Goal: Task Accomplishment & Management: Use online tool/utility

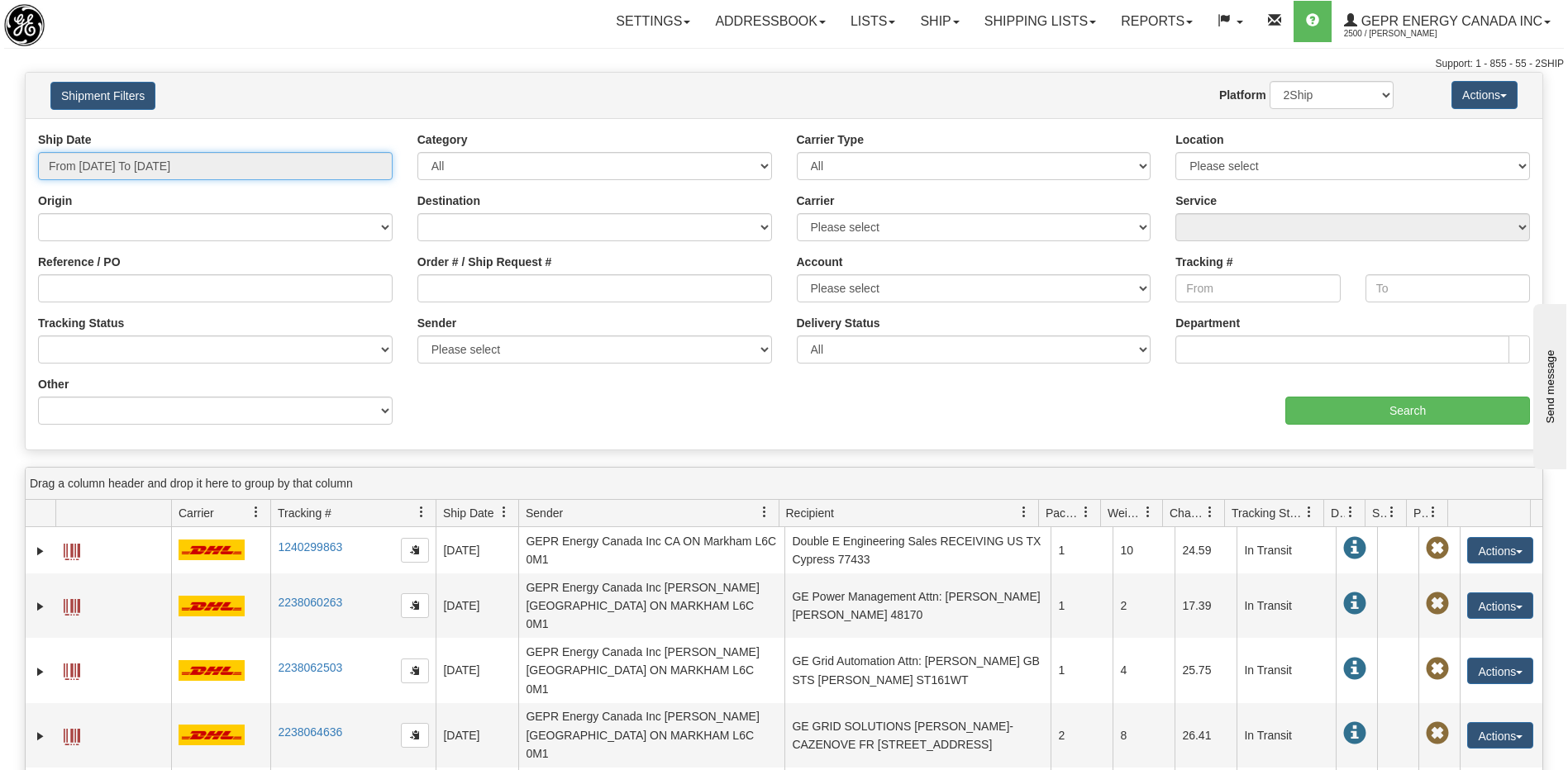
type input "[DATE]"
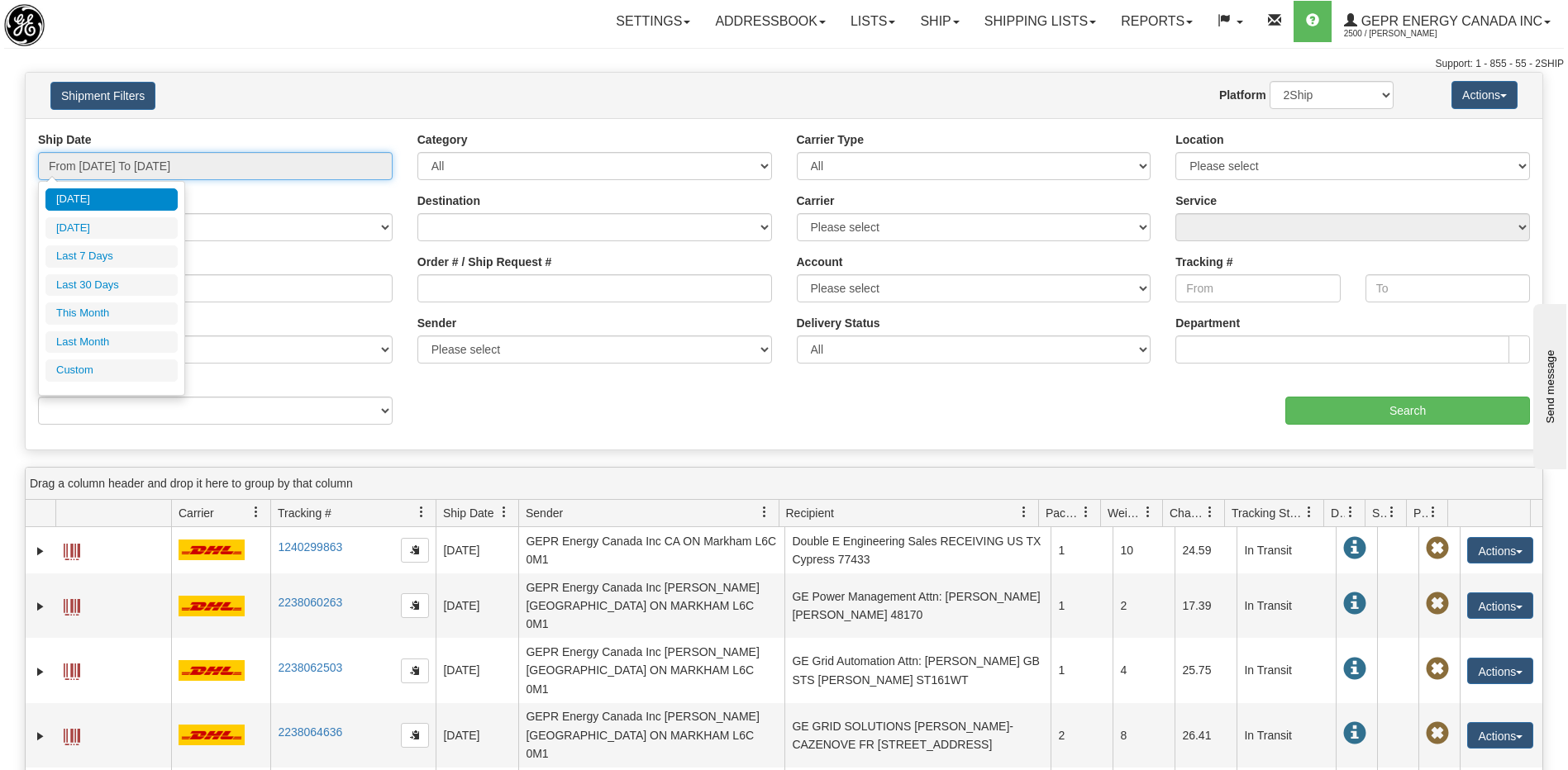
click at [220, 165] on input "From 08/15/2025 To 08/16/2025" at bounding box center [215, 166] width 354 height 28
type input "08/01/2025"
type input "08/31/2025"
type input "[DATE]"
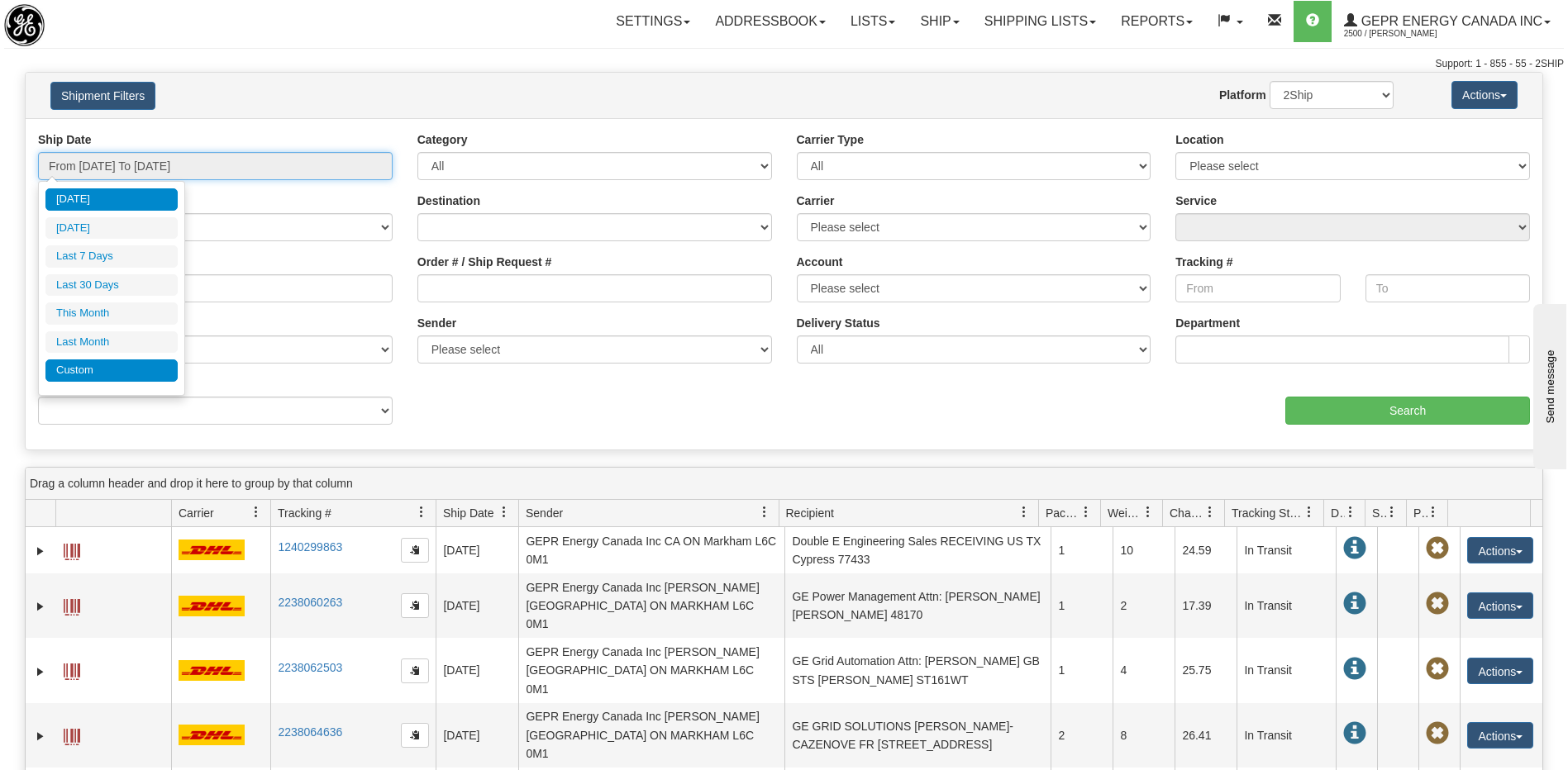
type input "07/01/2025"
type input "07/31/2025"
type input "[DATE]"
click at [137, 377] on li "Custom" at bounding box center [111, 371] width 132 height 23
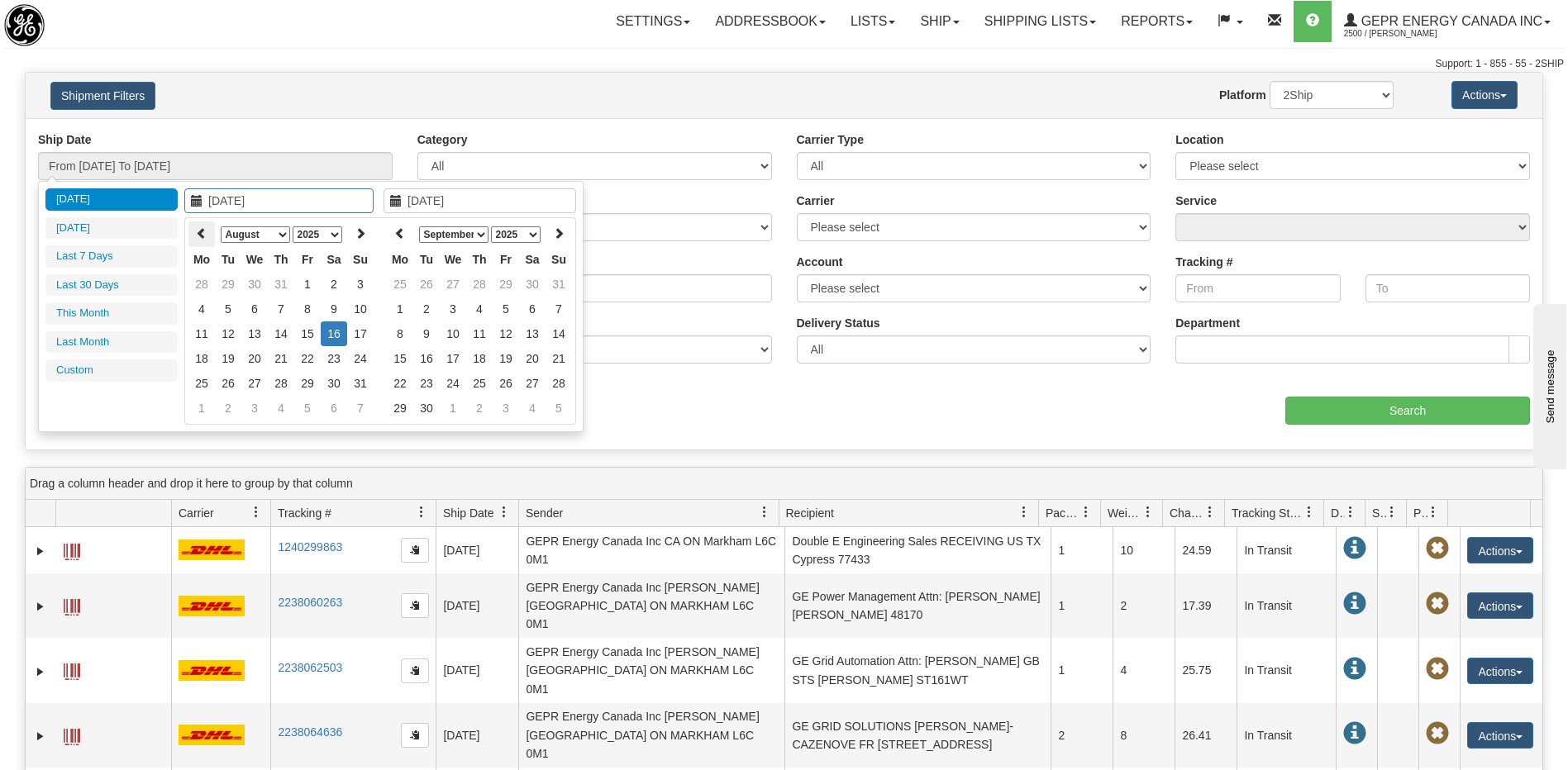
click at [206, 240] on th at bounding box center [201, 234] width 26 height 25
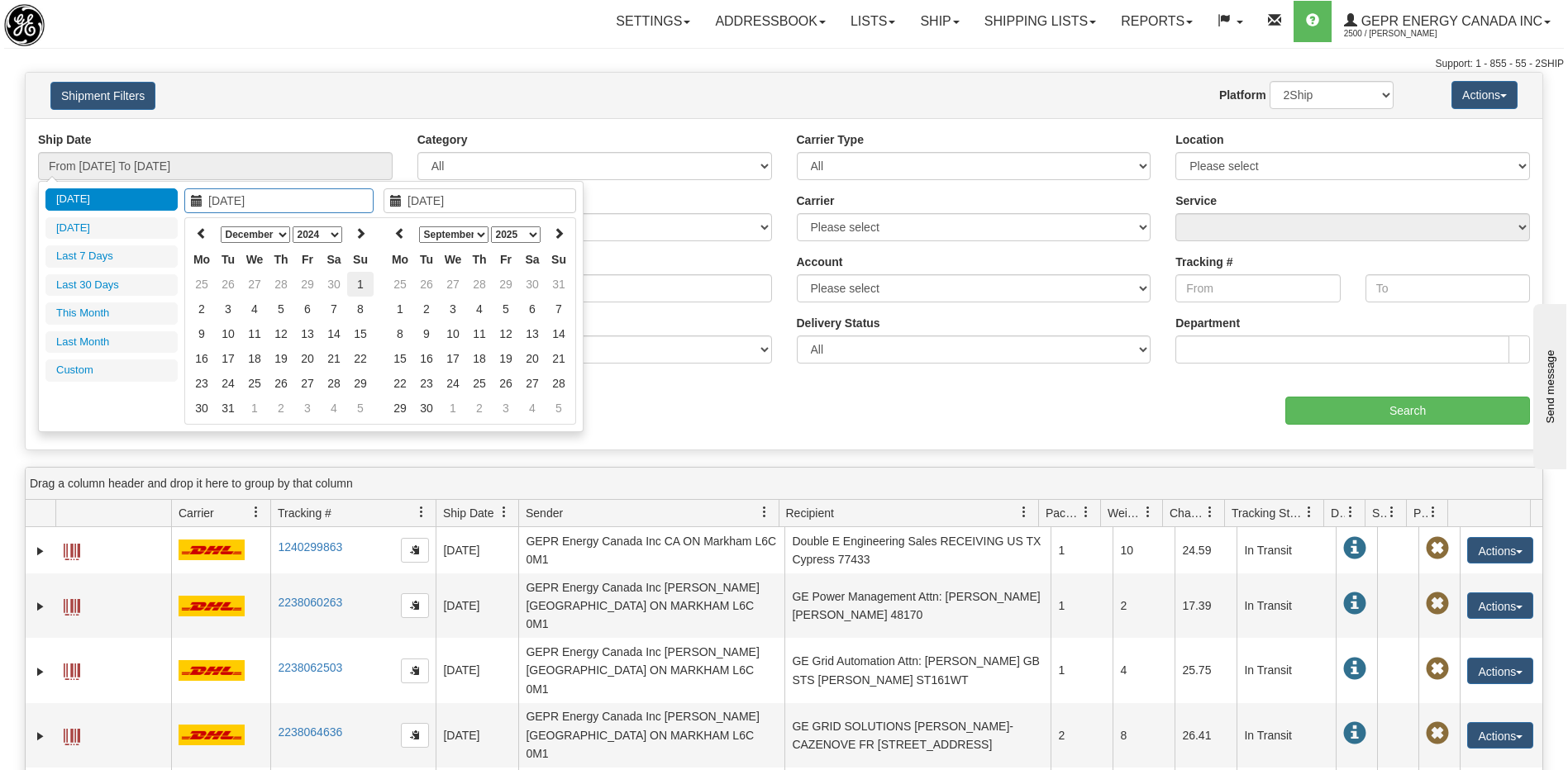
type input "12/01/2024"
click at [370, 288] on td "1" at bounding box center [360, 284] width 26 height 24
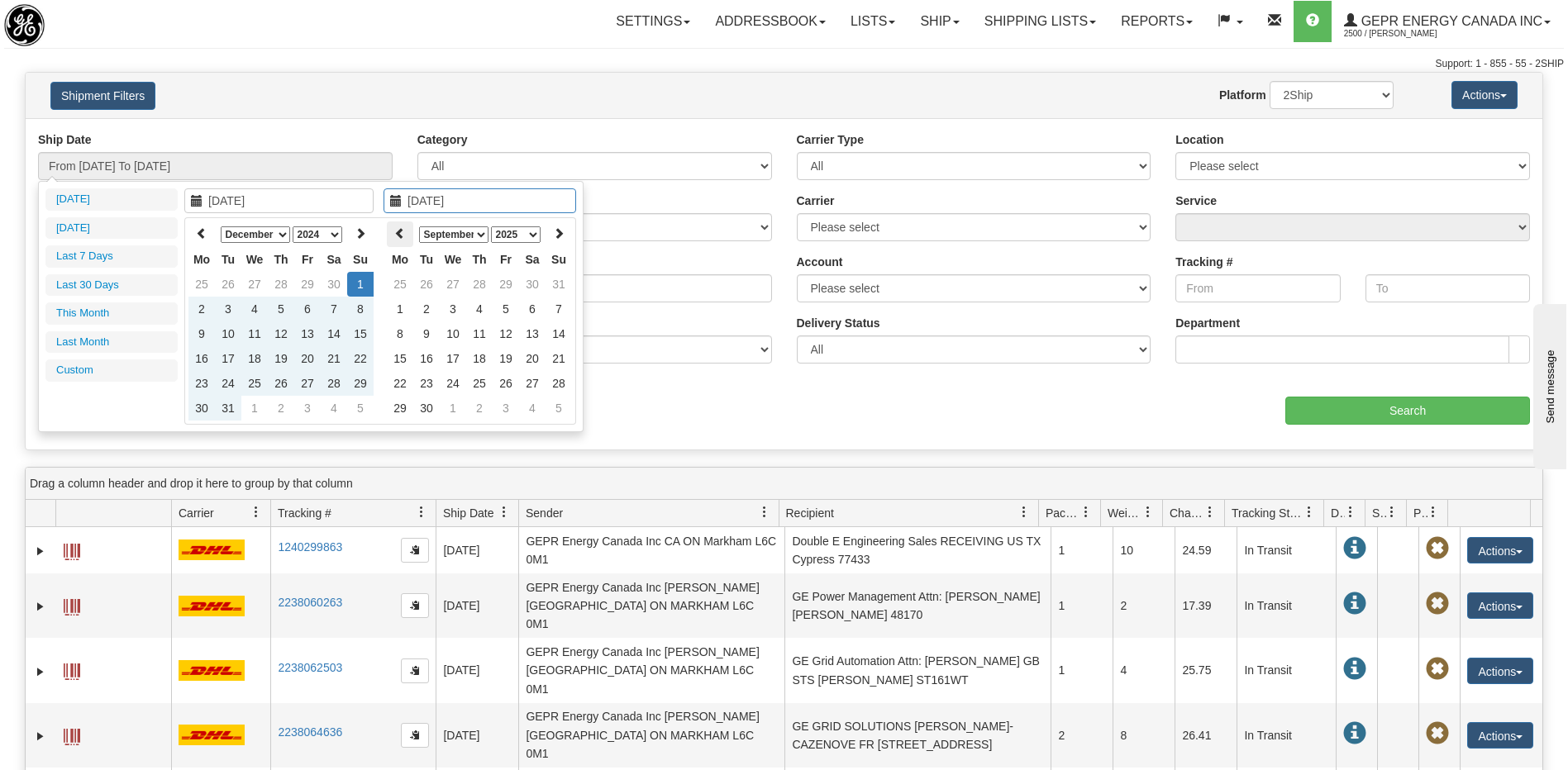
click at [402, 232] on icon at bounding box center [400, 233] width 12 height 12
type input "08/01/2025"
click at [506, 290] on td "1" at bounding box center [505, 284] width 26 height 24
type input "From 12/01/2024 To 08/01/2025"
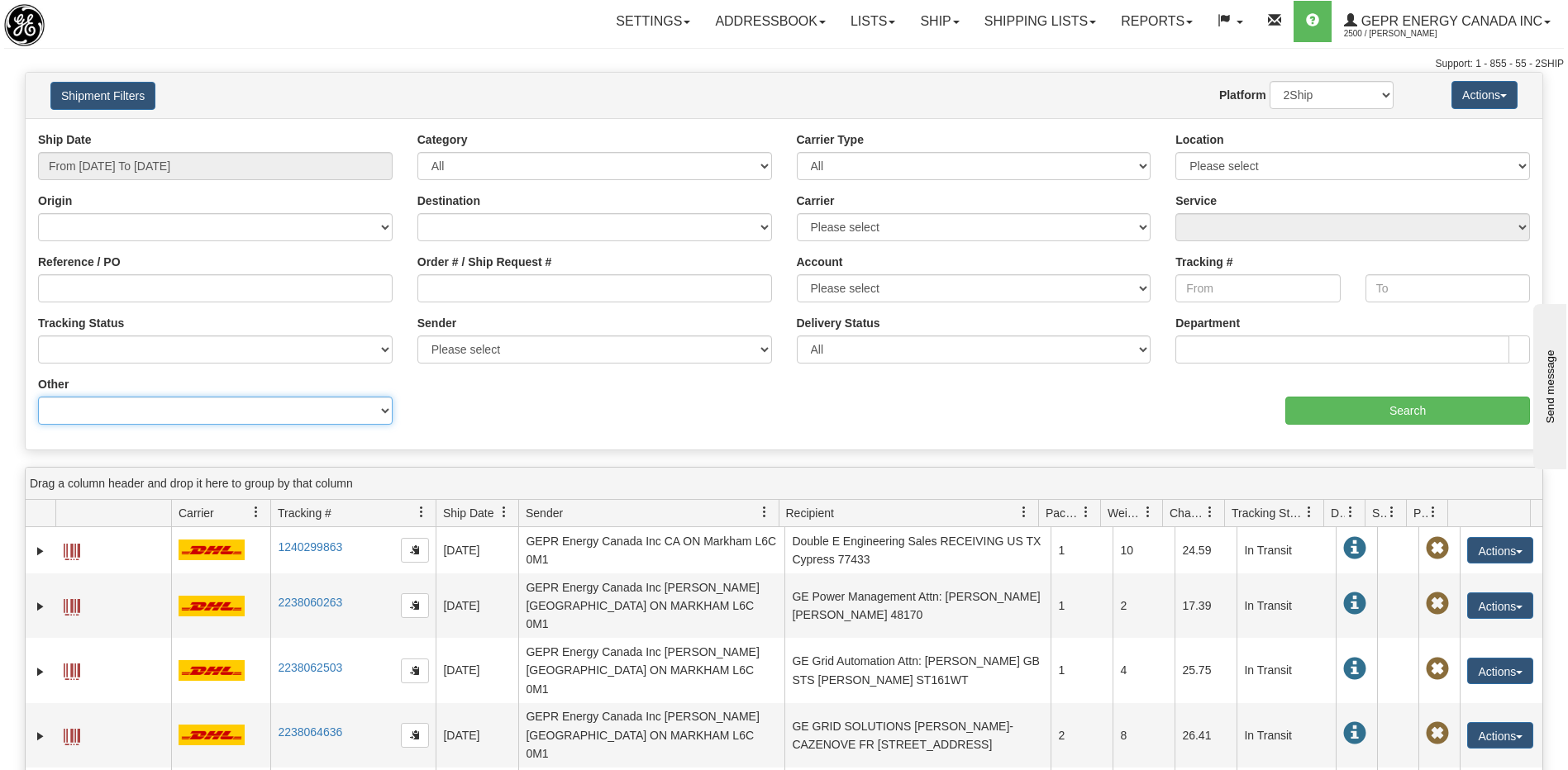
drag, startPoint x: 220, startPoint y: 417, endPoint x: 217, endPoint y: 399, distance: 18.2
click at [220, 417] on select "Billing Account # Billing Type BOL # (LTL) Commodity Or Documents Consolidation…" at bounding box center [215, 410] width 354 height 28
select select "Recipient_ZIP"
click at [38, 397] on select "Billing Account # Billing Type BOL # (LTL) Commodity Or Documents Consolidation…" at bounding box center [215, 410] width 354 height 28
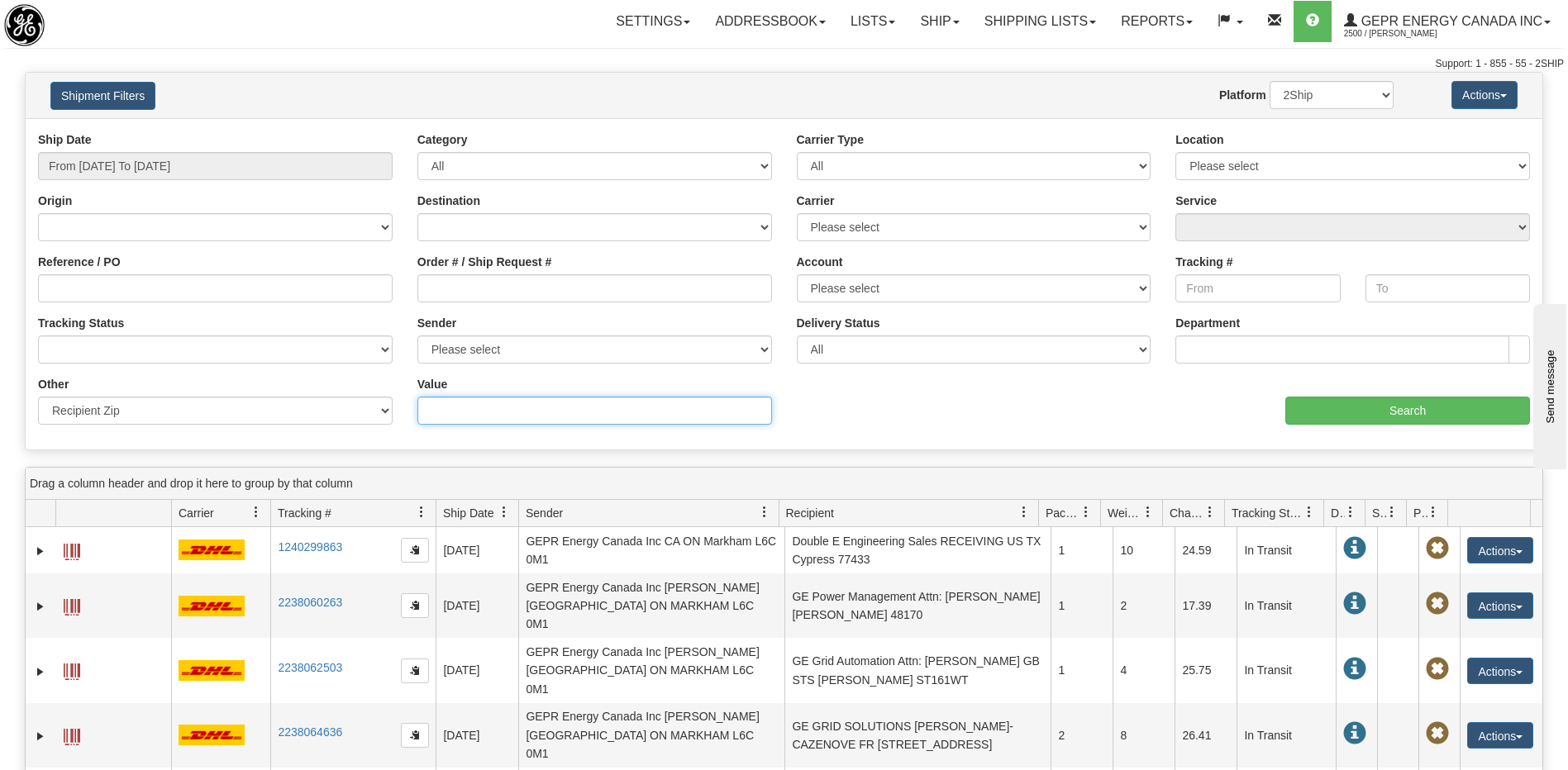
click at [473, 408] on input "Value" at bounding box center [594, 410] width 354 height 28
paste input "27272"
type input "27272"
click at [1317, 417] on input "Search" at bounding box center [1408, 410] width 245 height 28
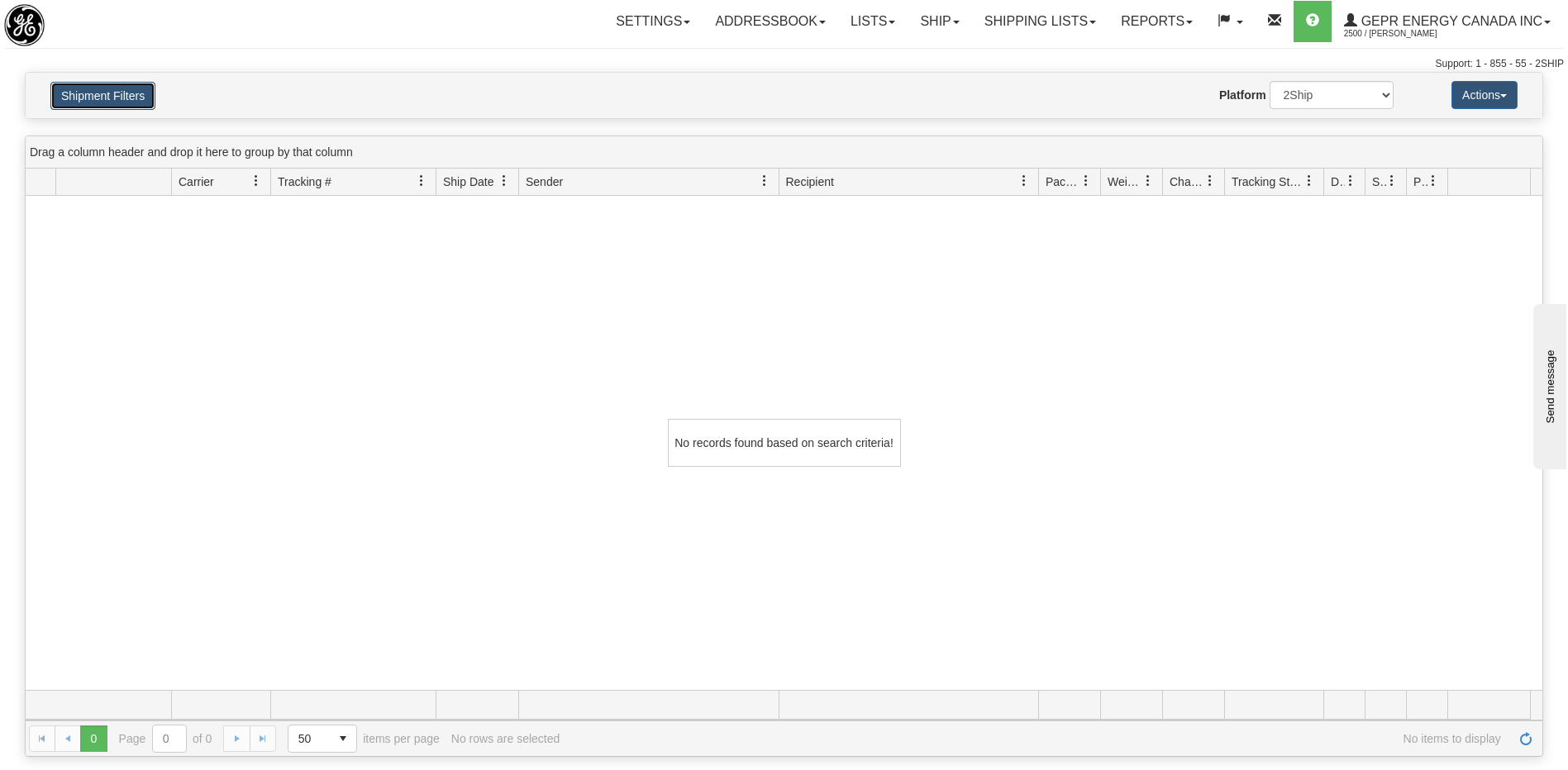
click at [124, 96] on button "Shipment Filters" at bounding box center [103, 95] width 105 height 28
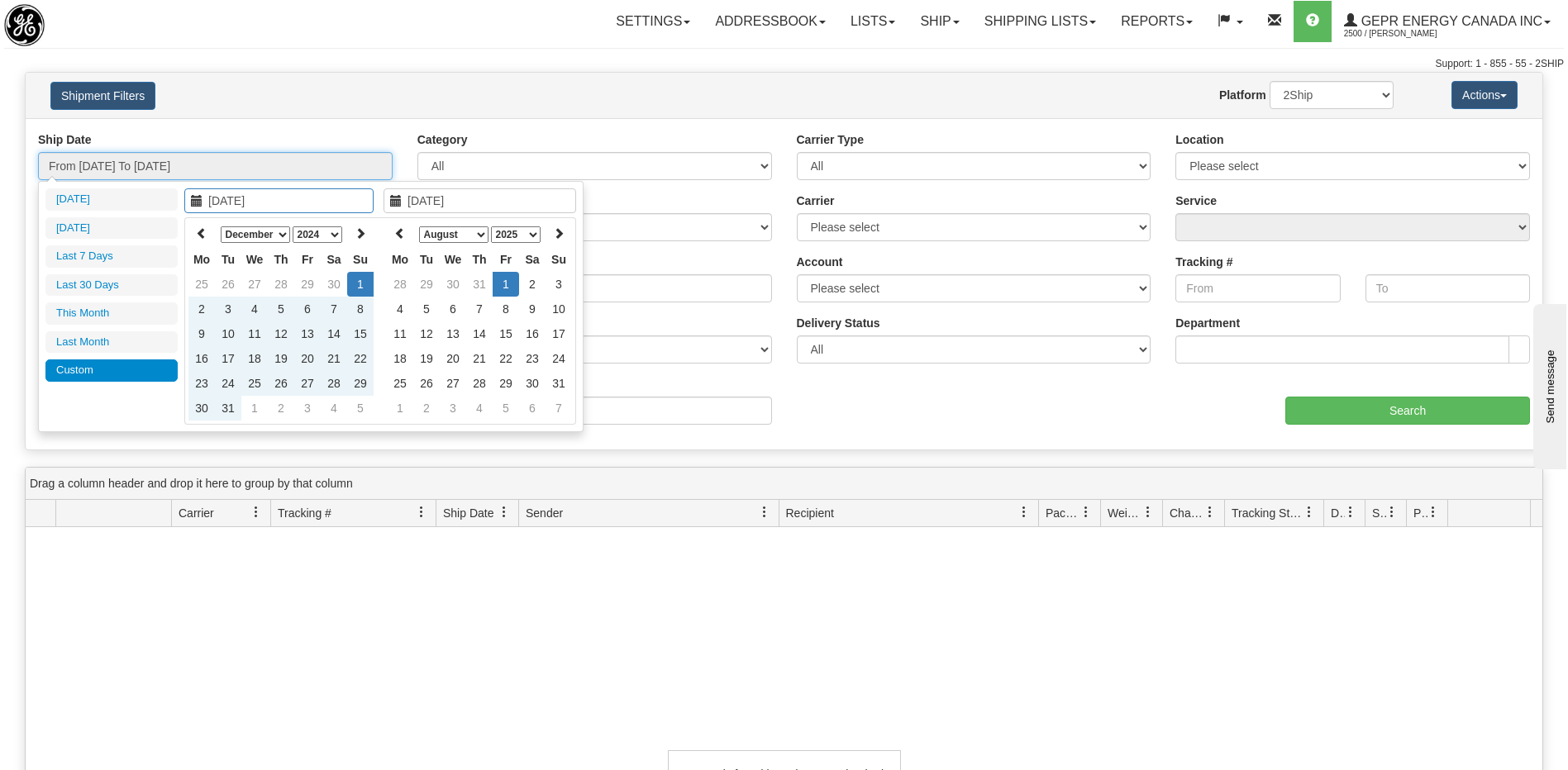
click at [161, 173] on input "From 12/01/2024 To 08/01/2025" at bounding box center [215, 166] width 354 height 28
type input "[DATE]"
type input "12/01/2024"
type input "08/01/2025"
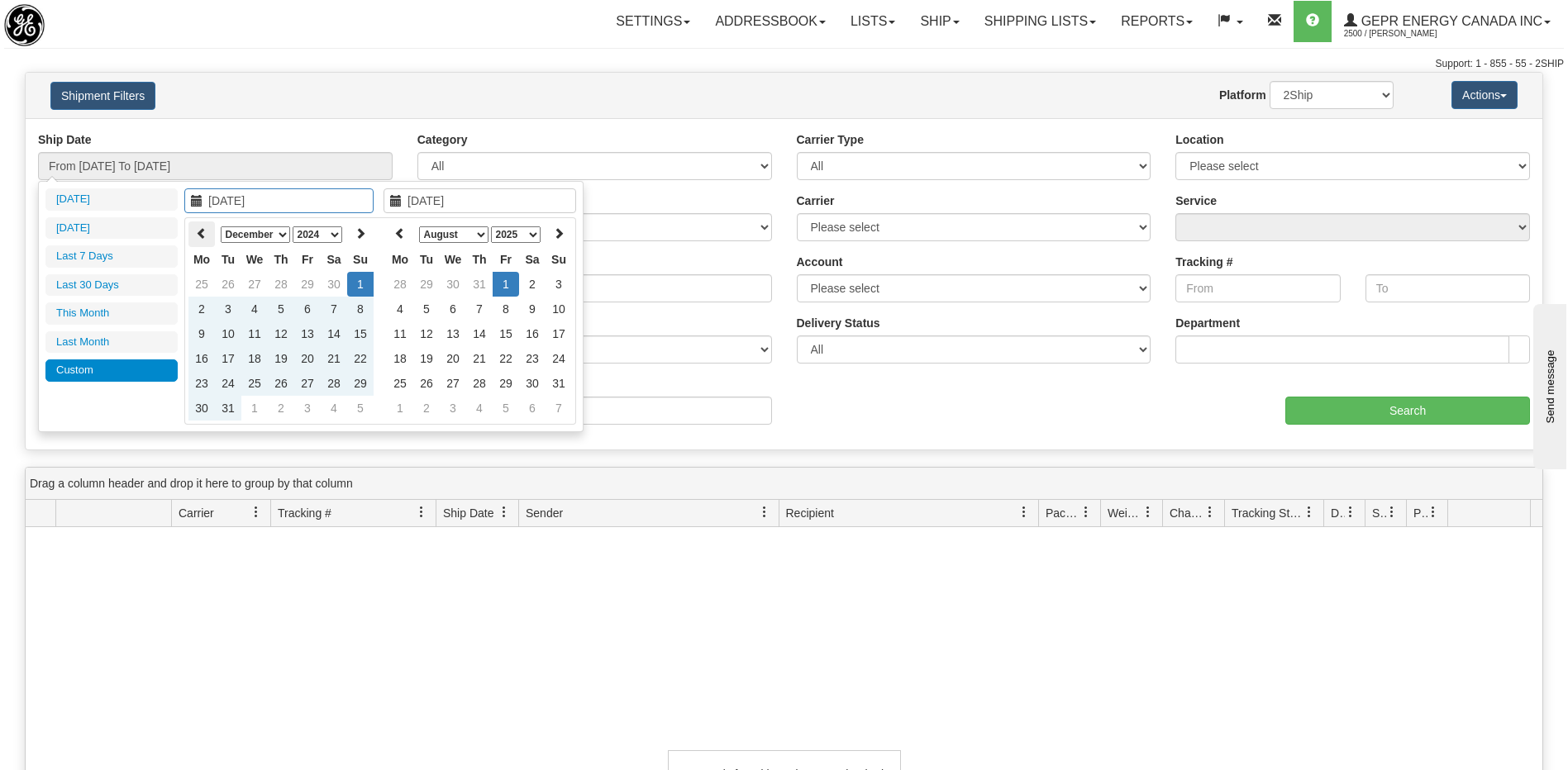
click at [193, 236] on th at bounding box center [201, 234] width 26 height 25
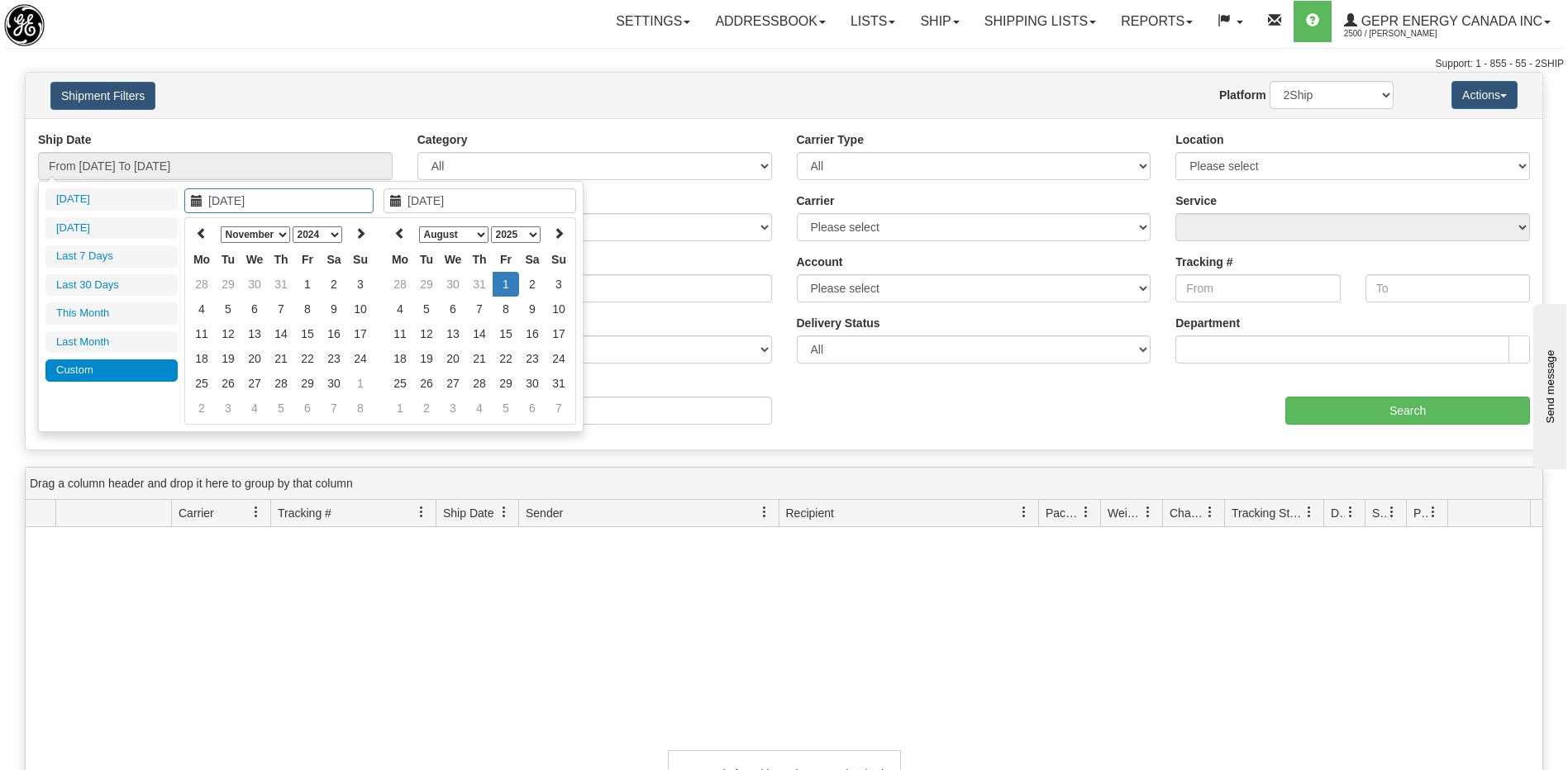
click at [193, 236] on th at bounding box center [201, 234] width 26 height 25
type input "08/01/2025"
type input "08/31/2025"
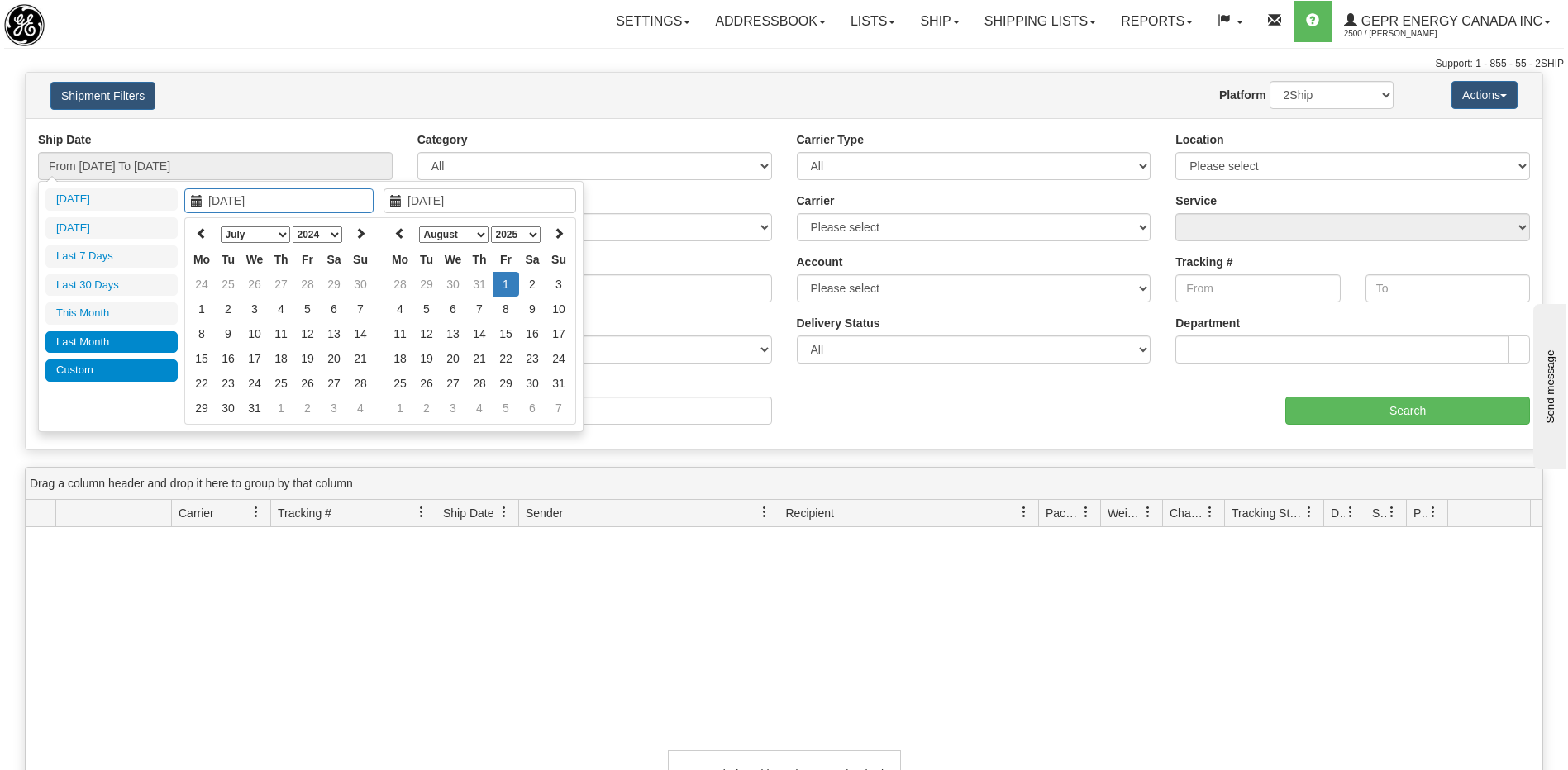
type input "07/01/2025"
type input "07/31/2025"
type input "07/08/2024"
type input "08/01/2025"
type input "07/01/2024"
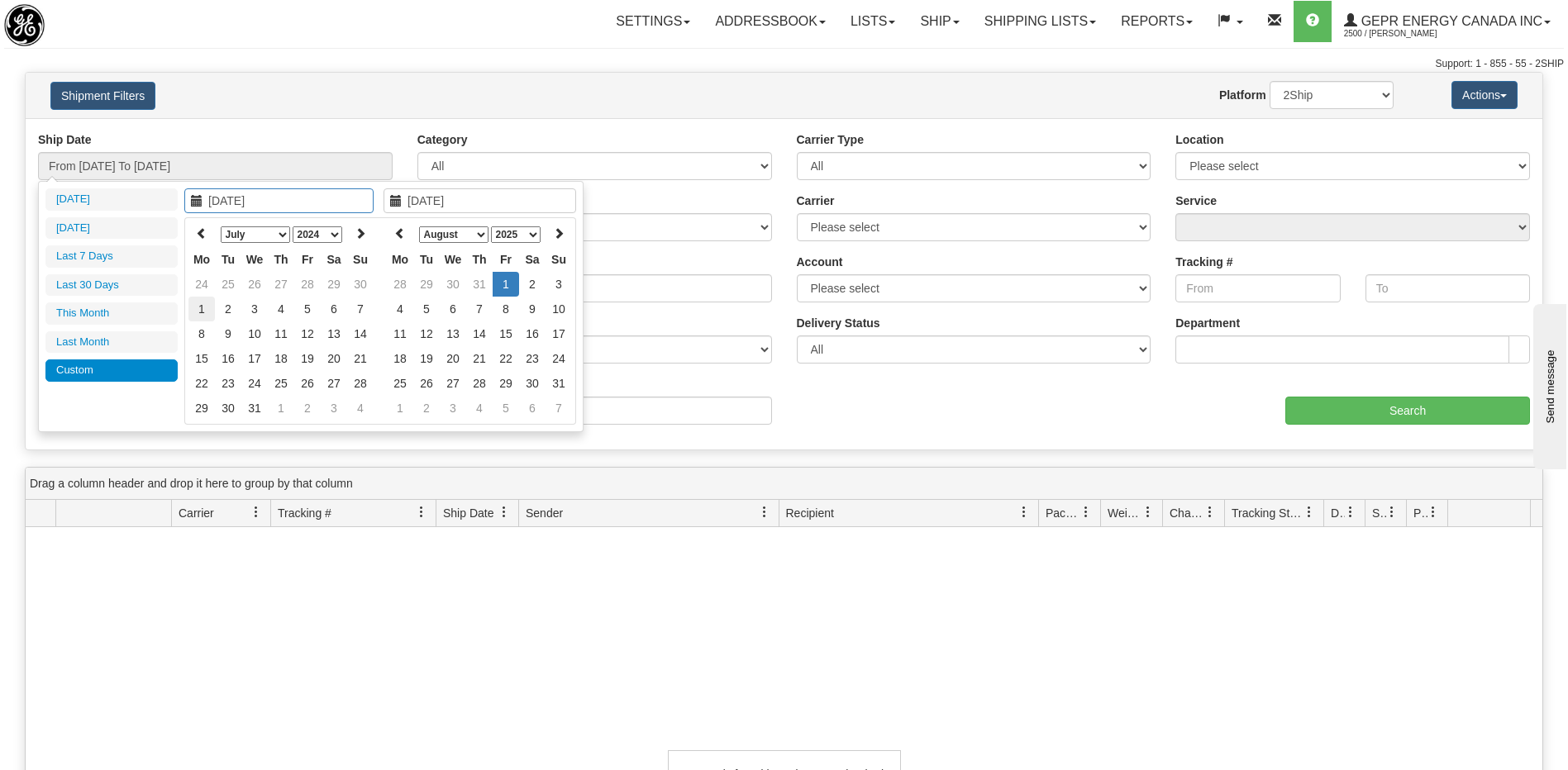
click at [210, 313] on td "1" at bounding box center [201, 308] width 26 height 24
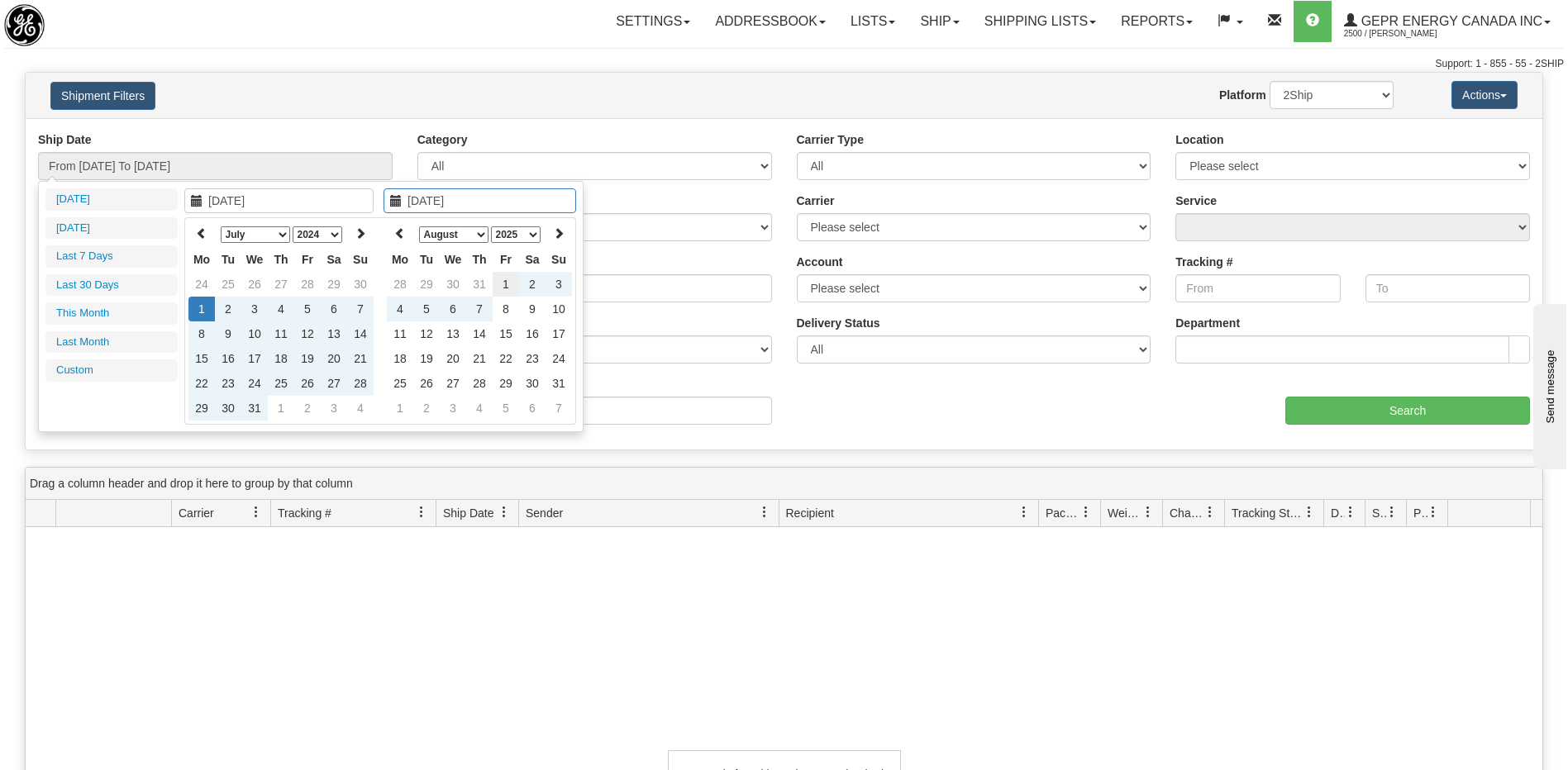
type input "08/01/2025"
click at [508, 292] on td "1" at bounding box center [505, 284] width 26 height 24
type input "From 07/01/2024 To 08/01/2025"
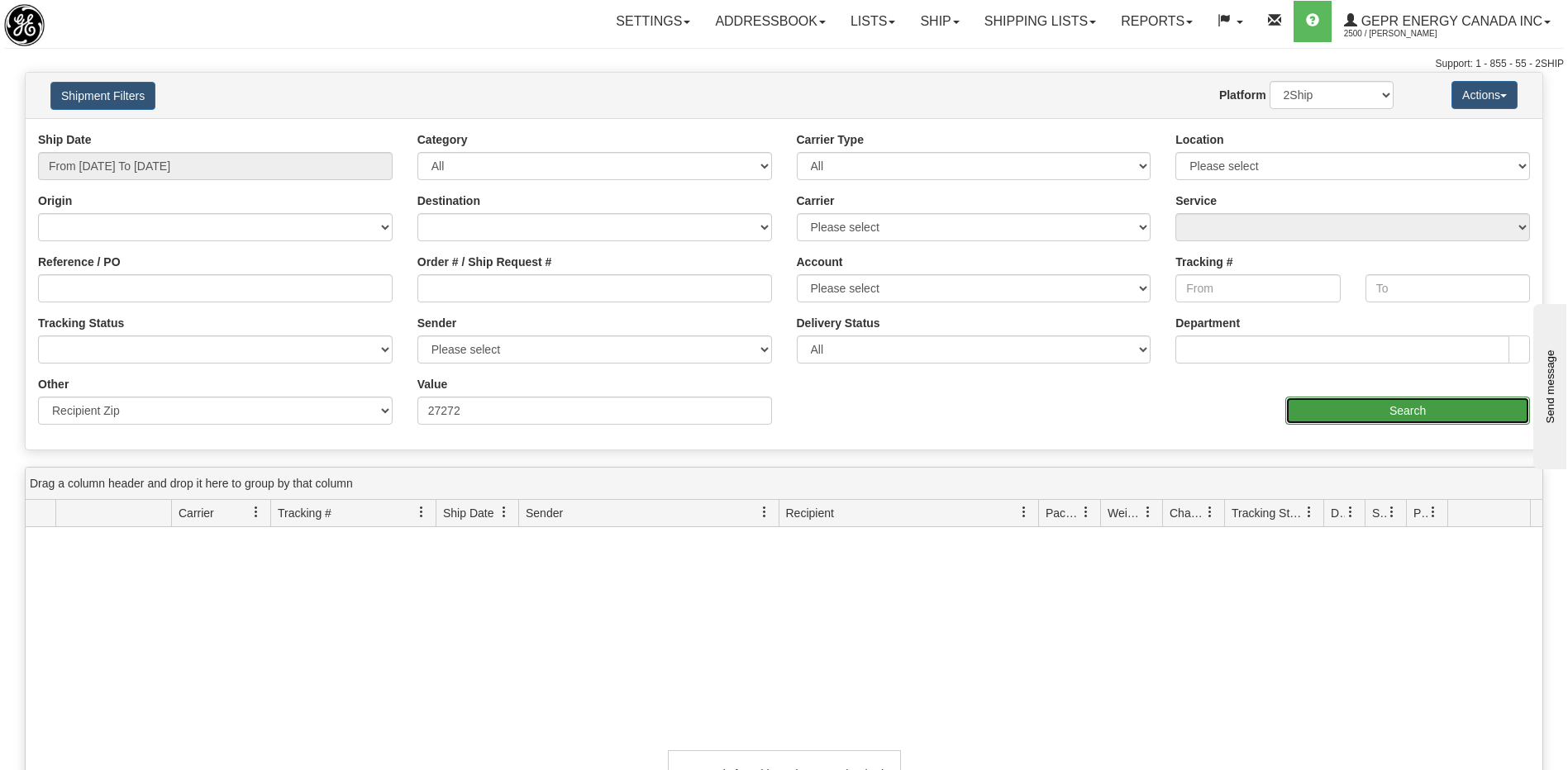
click at [1363, 419] on input "Search" at bounding box center [1408, 410] width 245 height 28
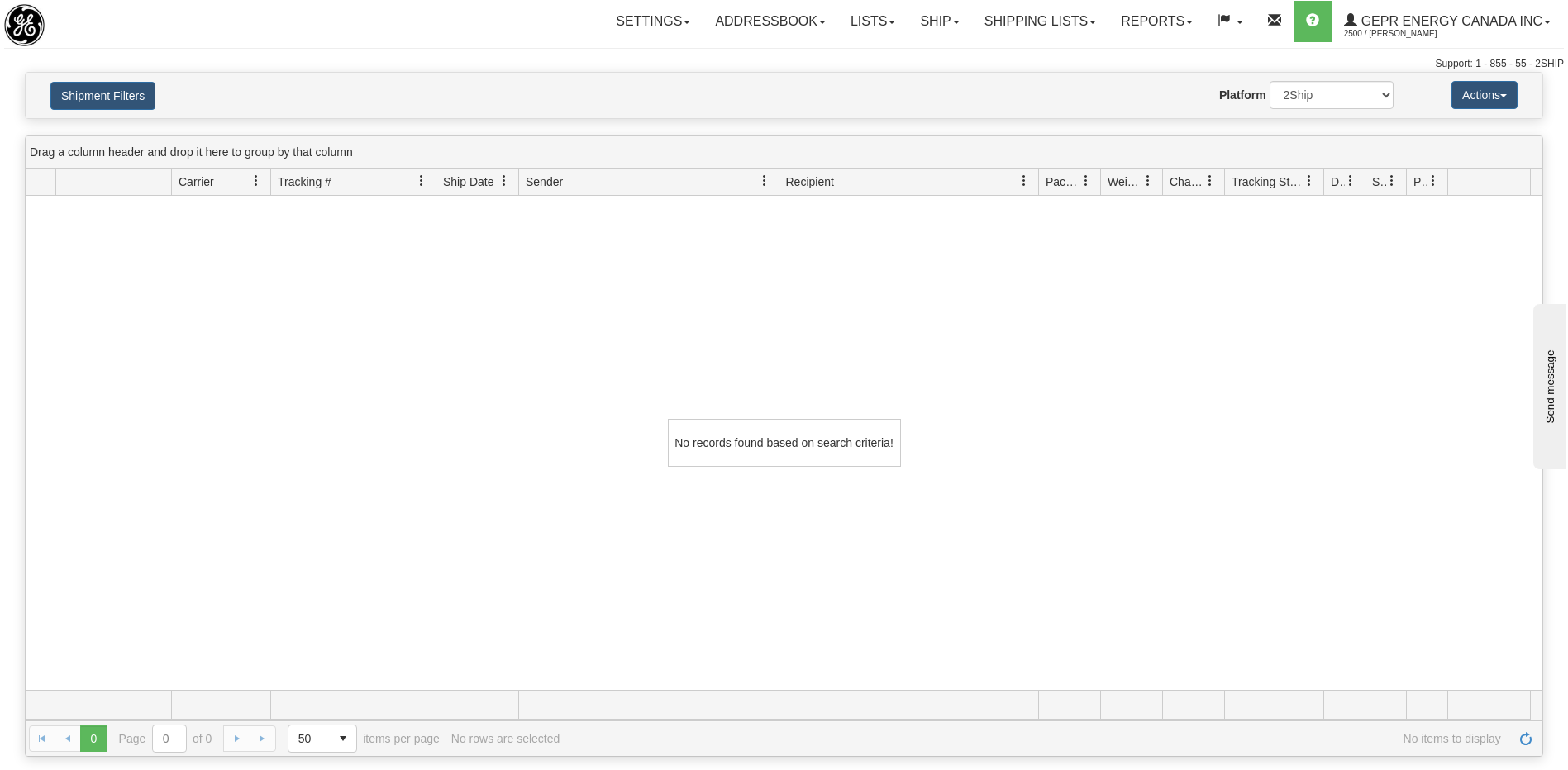
click at [73, 65] on div "Support: 1 - 855 - 55 - 2SHIP" at bounding box center [784, 64] width 1560 height 14
click at [95, 96] on button "Shipment Filters" at bounding box center [103, 95] width 105 height 28
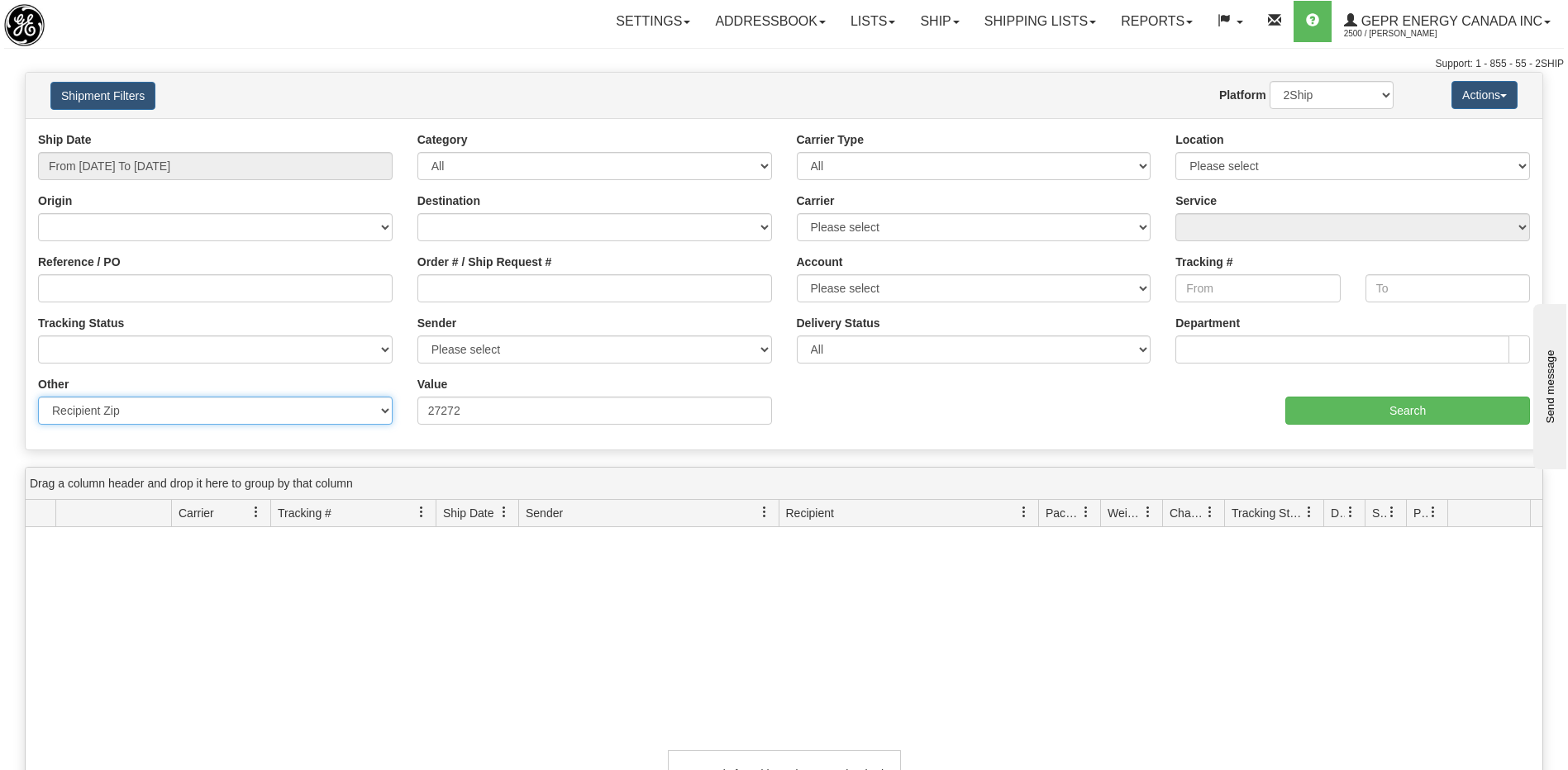
click at [162, 415] on select "Billing Account # Billing Type BOL # (LTL) Commodity Or Documents Consolidation…" at bounding box center [215, 410] width 354 height 28
select select "Recipient_City"
click at [38, 397] on select "Billing Account # Billing Type BOL # (LTL) Commodity Or Documents Consolidation…" at bounding box center [215, 410] width 354 height 28
click at [448, 419] on input "Value" at bounding box center [594, 410] width 354 height 28
paste input "TORREON"
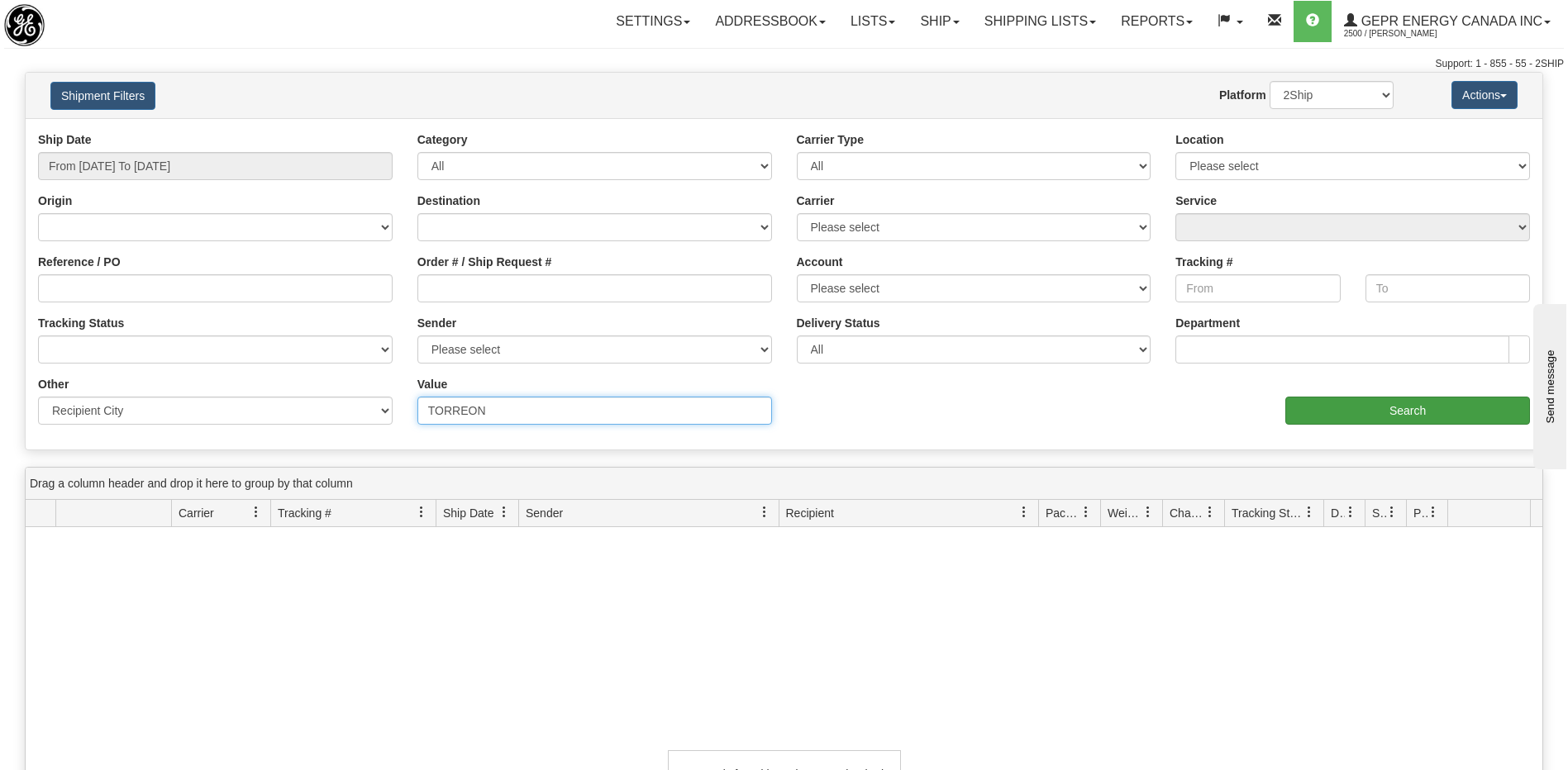
type input "TORREON"
click at [1360, 418] on input "Search" at bounding box center [1408, 410] width 245 height 28
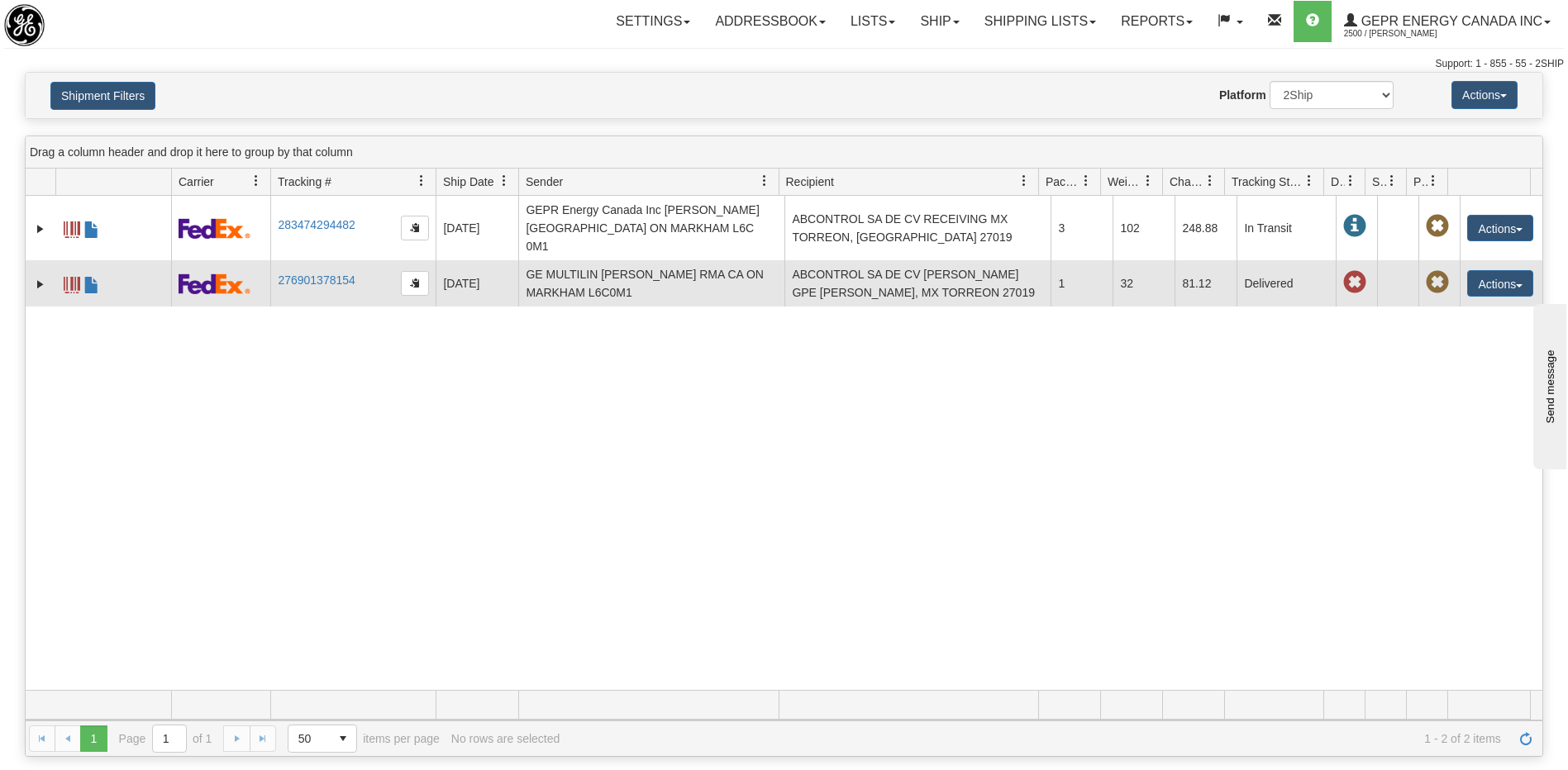
click at [866, 264] on td "ABCONTROL SA DE CV MARIA GPE MORENO MADRID, MX TORREON 27019" at bounding box center [917, 283] width 266 height 46
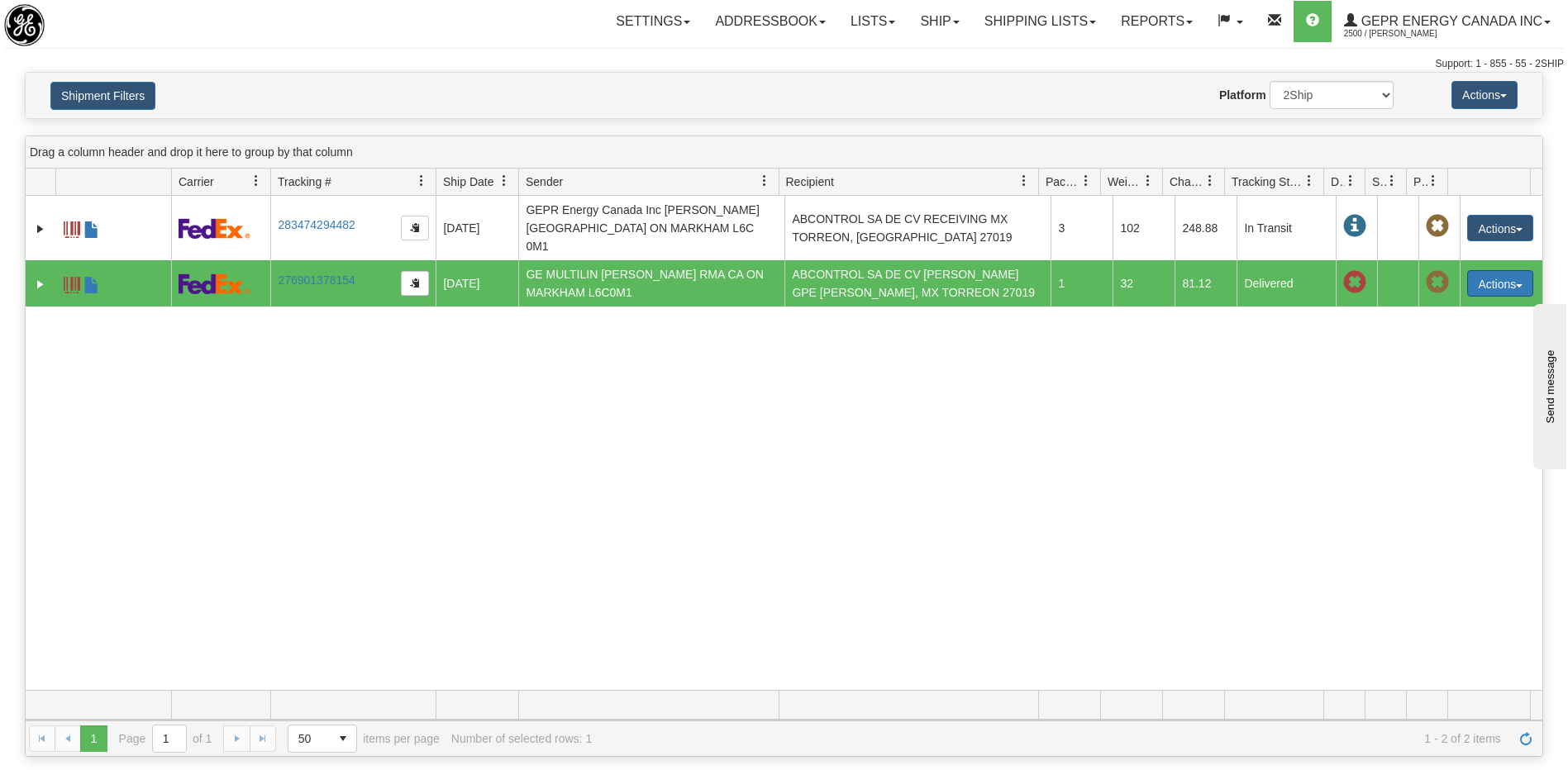
click at [1486, 270] on button "Actions" at bounding box center [1499, 283] width 66 height 26
click at [1447, 303] on link "Repeat" at bounding box center [1466, 314] width 132 height 22
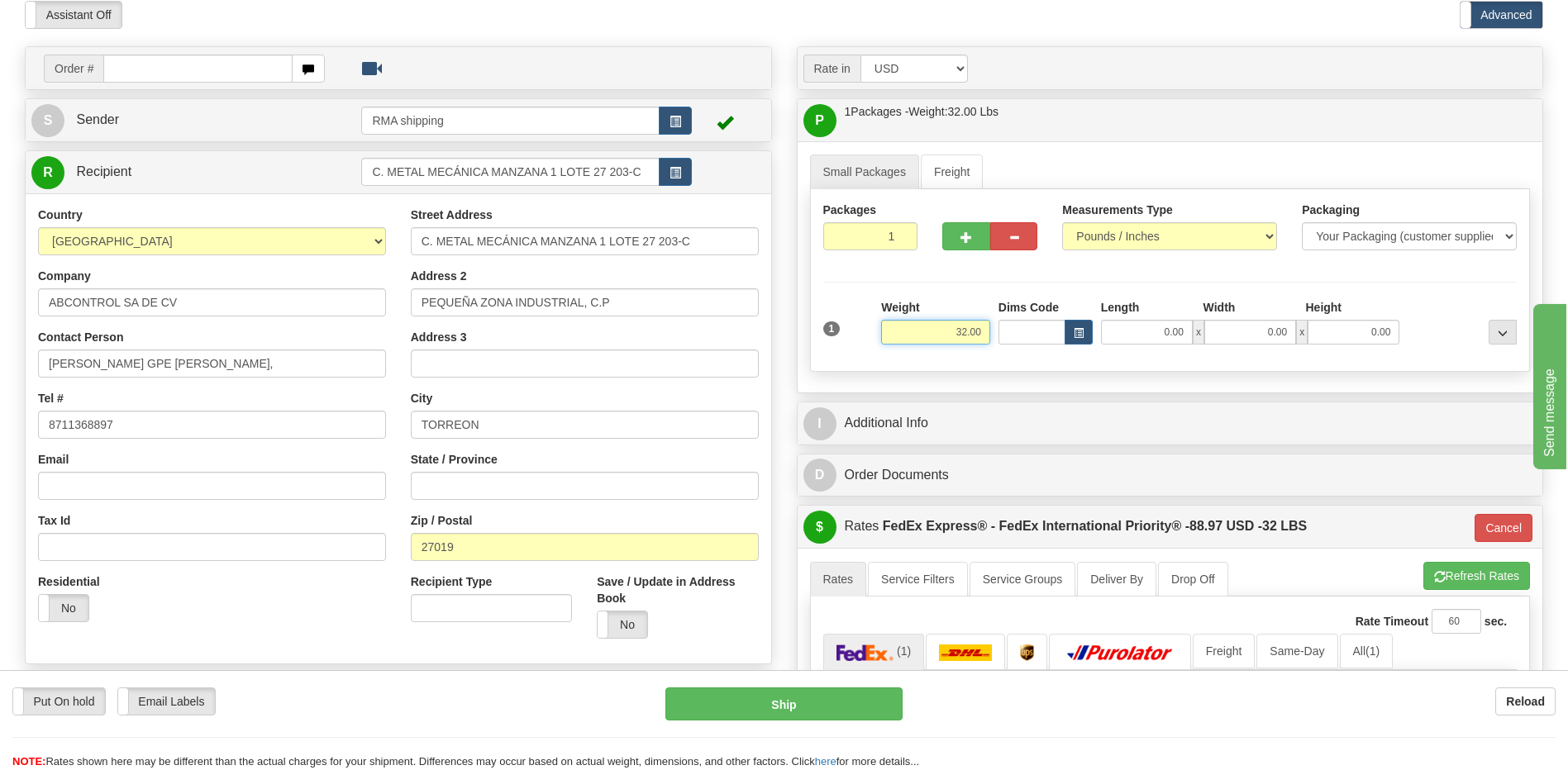
click at [978, 332] on input "32.00" at bounding box center [935, 332] width 109 height 24
type input "26.00"
type input "01"
click at [633, 14] on div "Assistant On Assistant Off Do a return Do a return" at bounding box center [334, 14] width 643 height 28
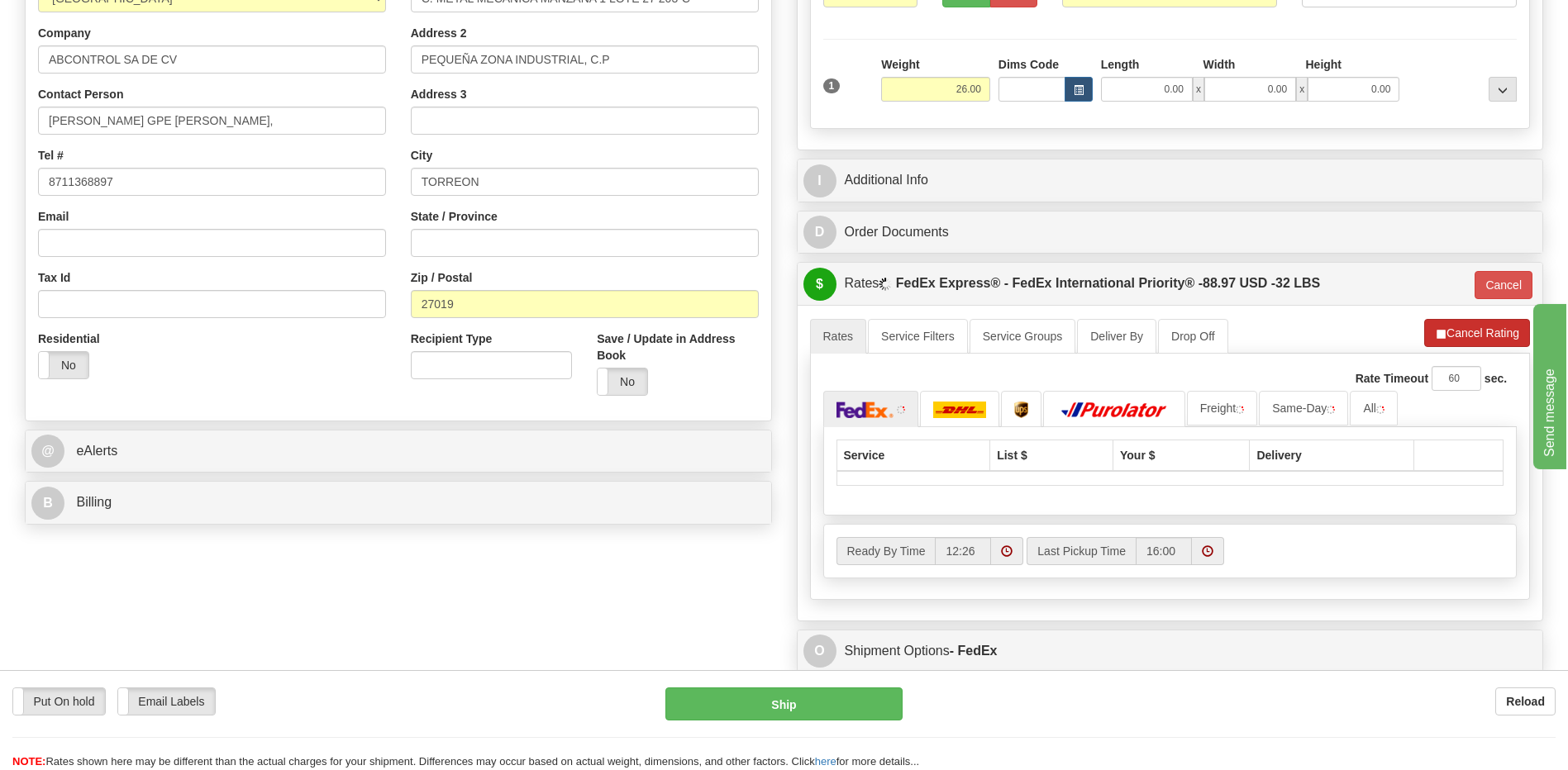
scroll to position [319, 0]
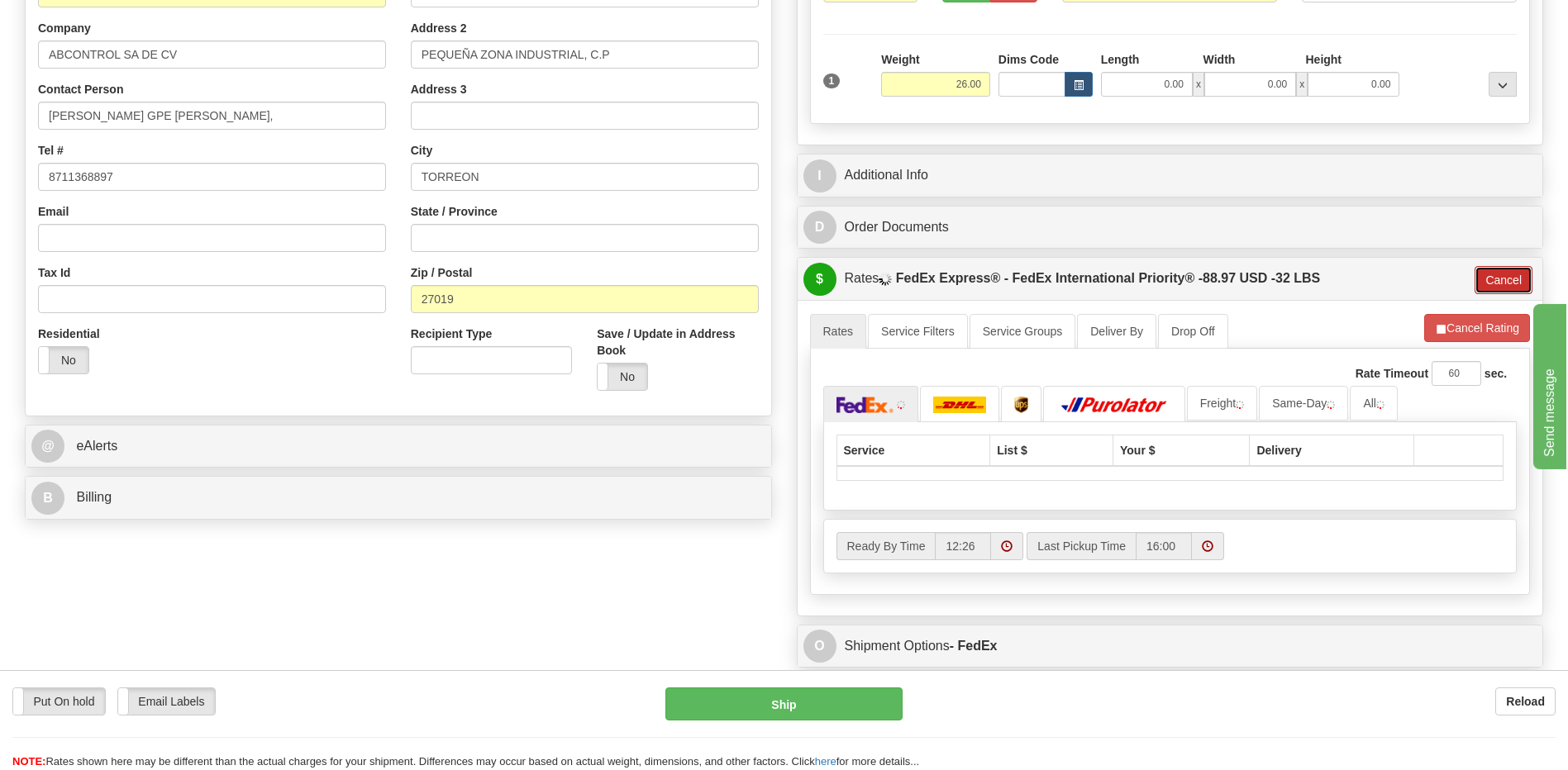
click at [1504, 282] on button "Cancel" at bounding box center [1504, 280] width 58 height 28
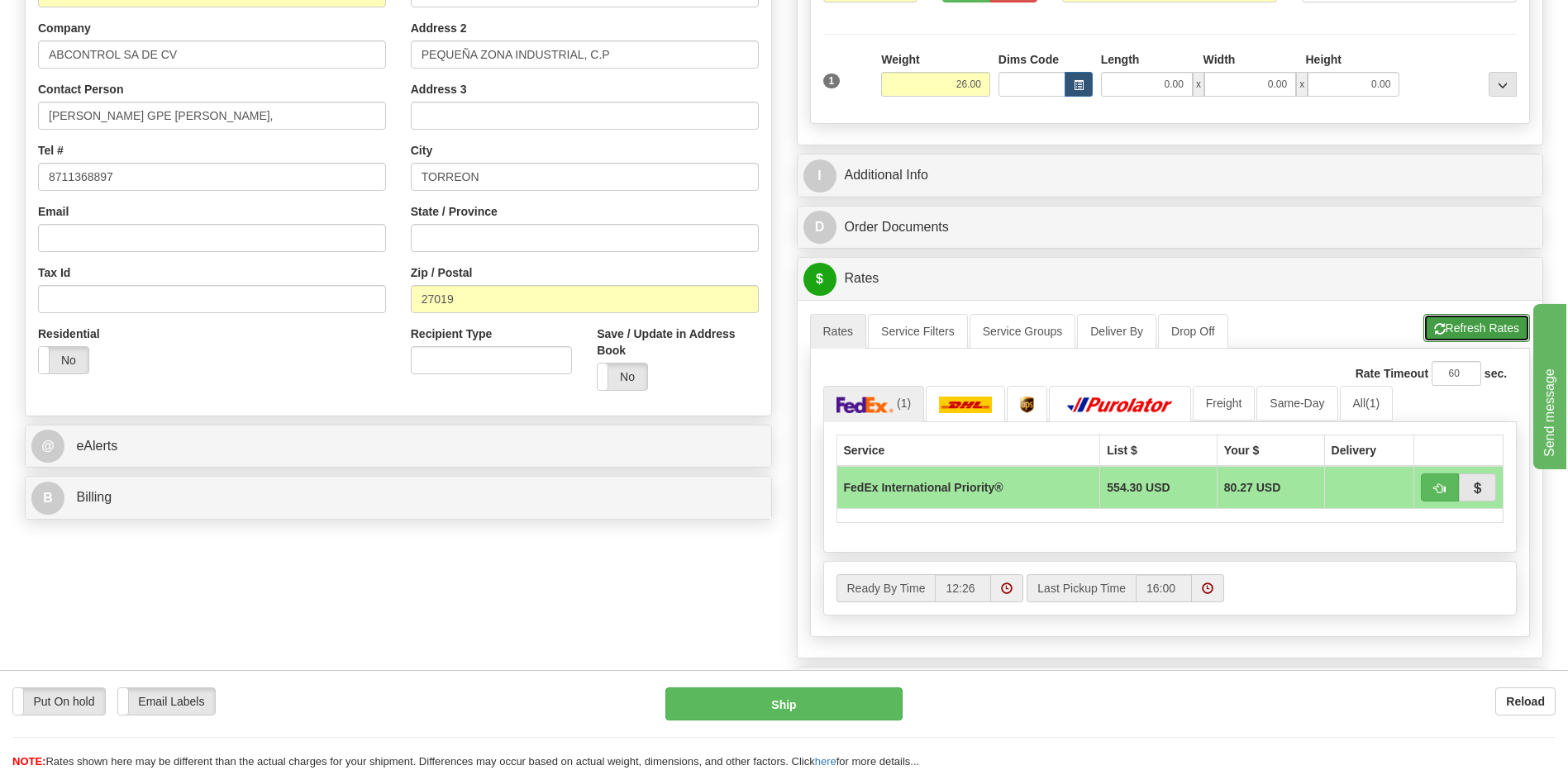
click at [1486, 332] on button "Refresh Rates" at bounding box center [1476, 327] width 107 height 28
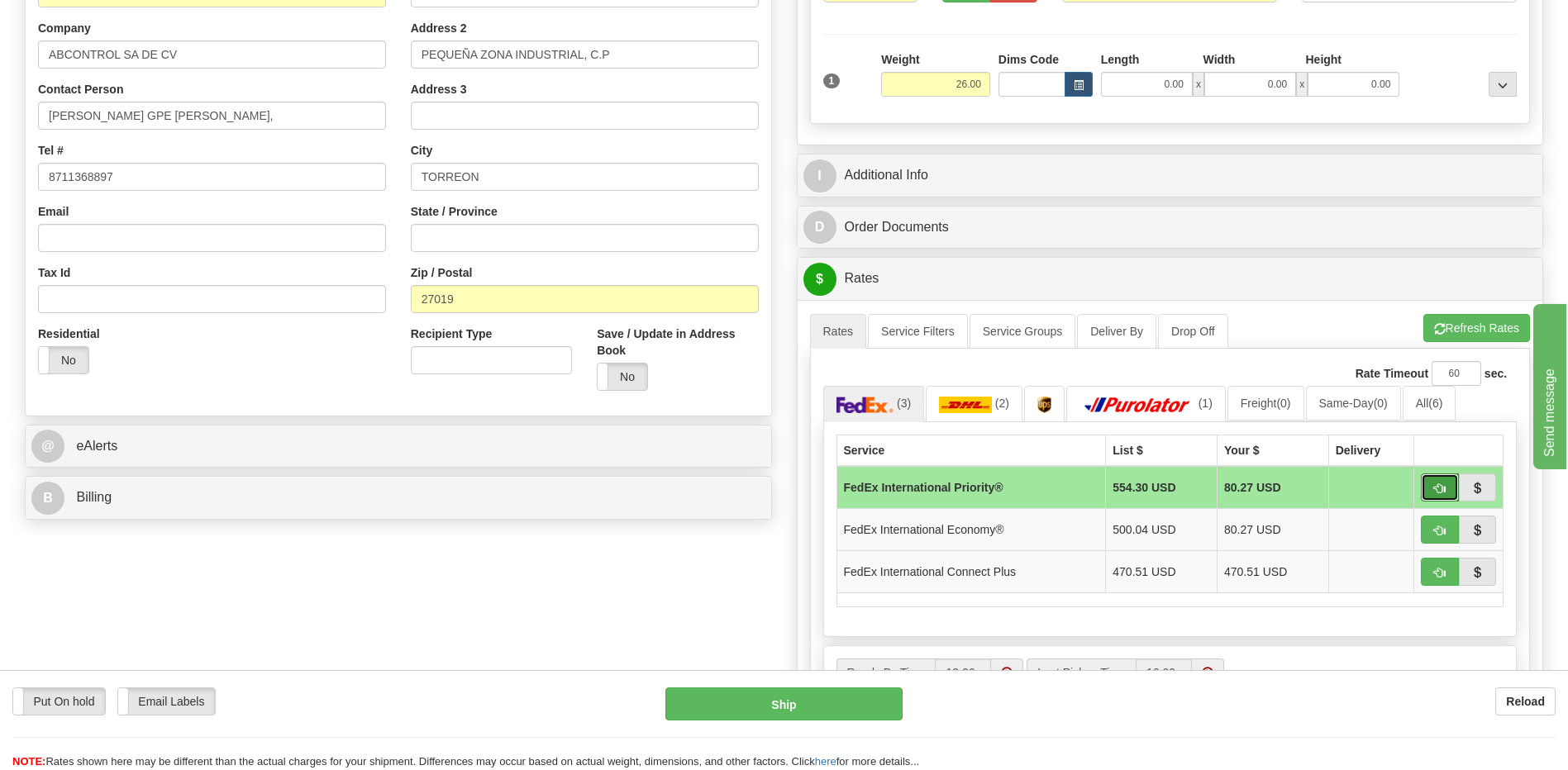
click at [1438, 488] on span "button" at bounding box center [1439, 488] width 12 height 11
type input "01"
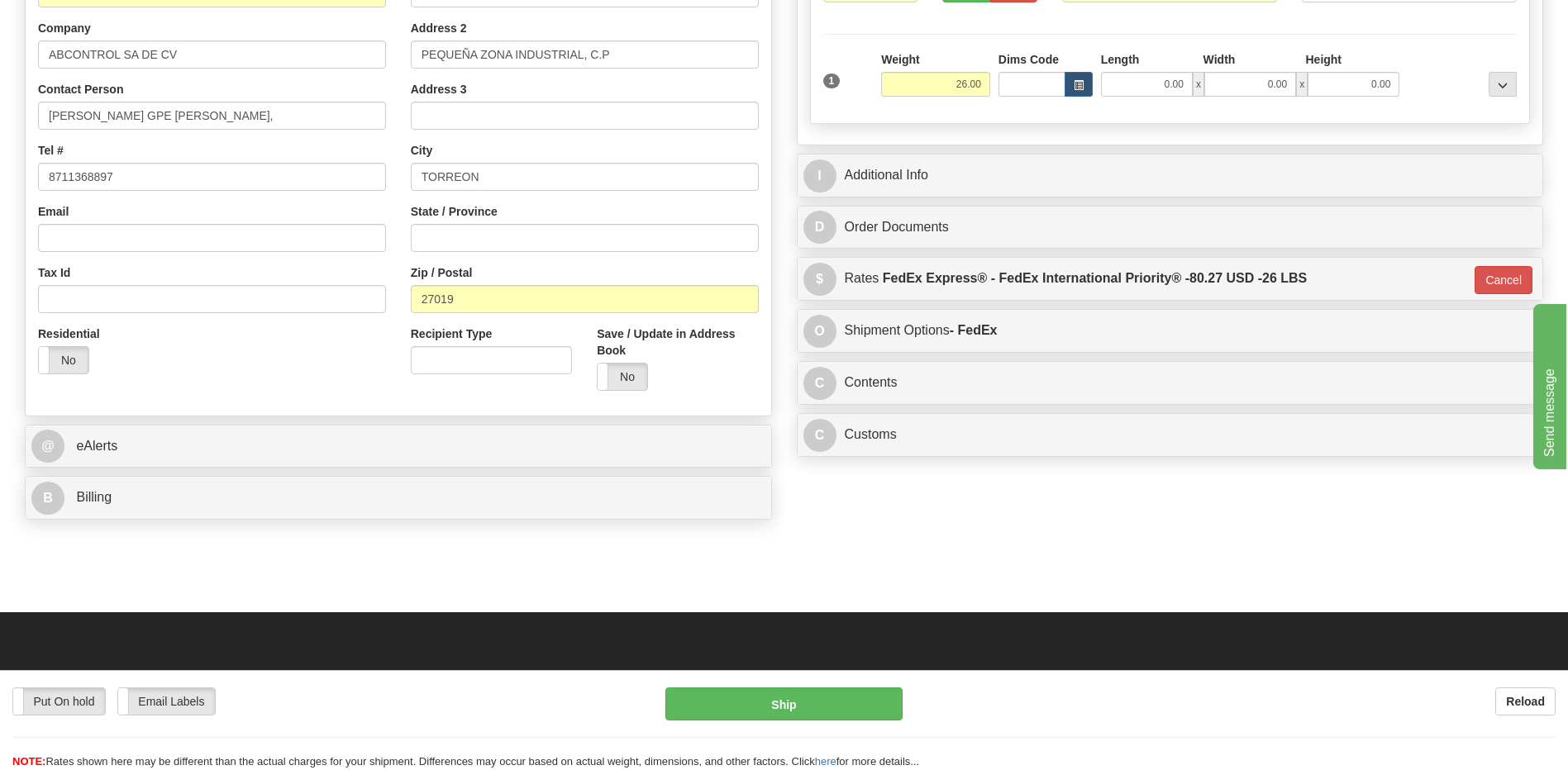
click at [998, 569] on div "Put On hold Put On hold Print Order Slip Print Order Slip Email Labels Email La…" at bounding box center [783, 570] width 1518 height 84
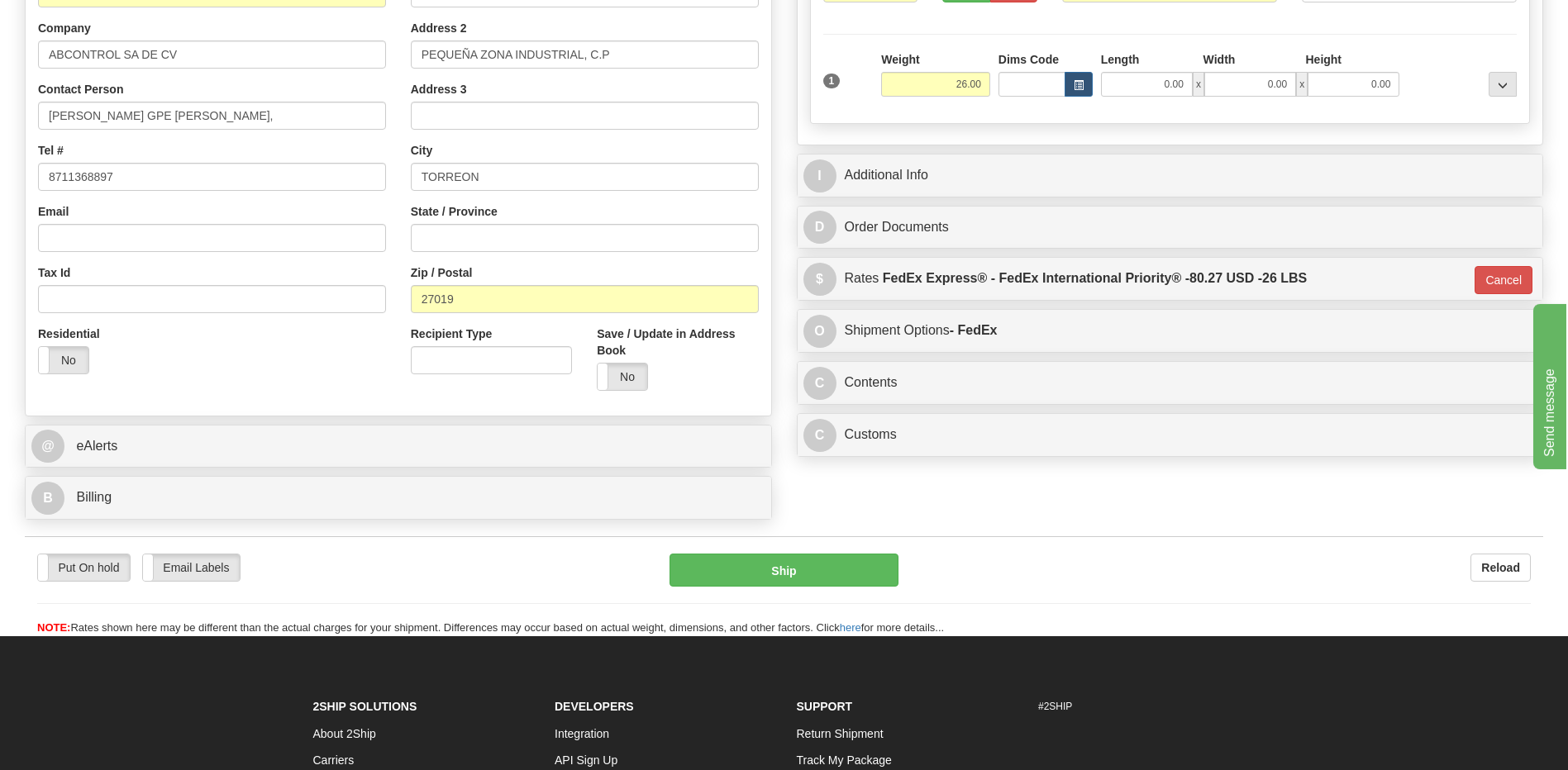
drag, startPoint x: 275, startPoint y: 372, endPoint x: 548, endPoint y: 501, distance: 301.9
click at [275, 372] on div "Residential Yes No" at bounding box center [211, 355] width 373 height 61
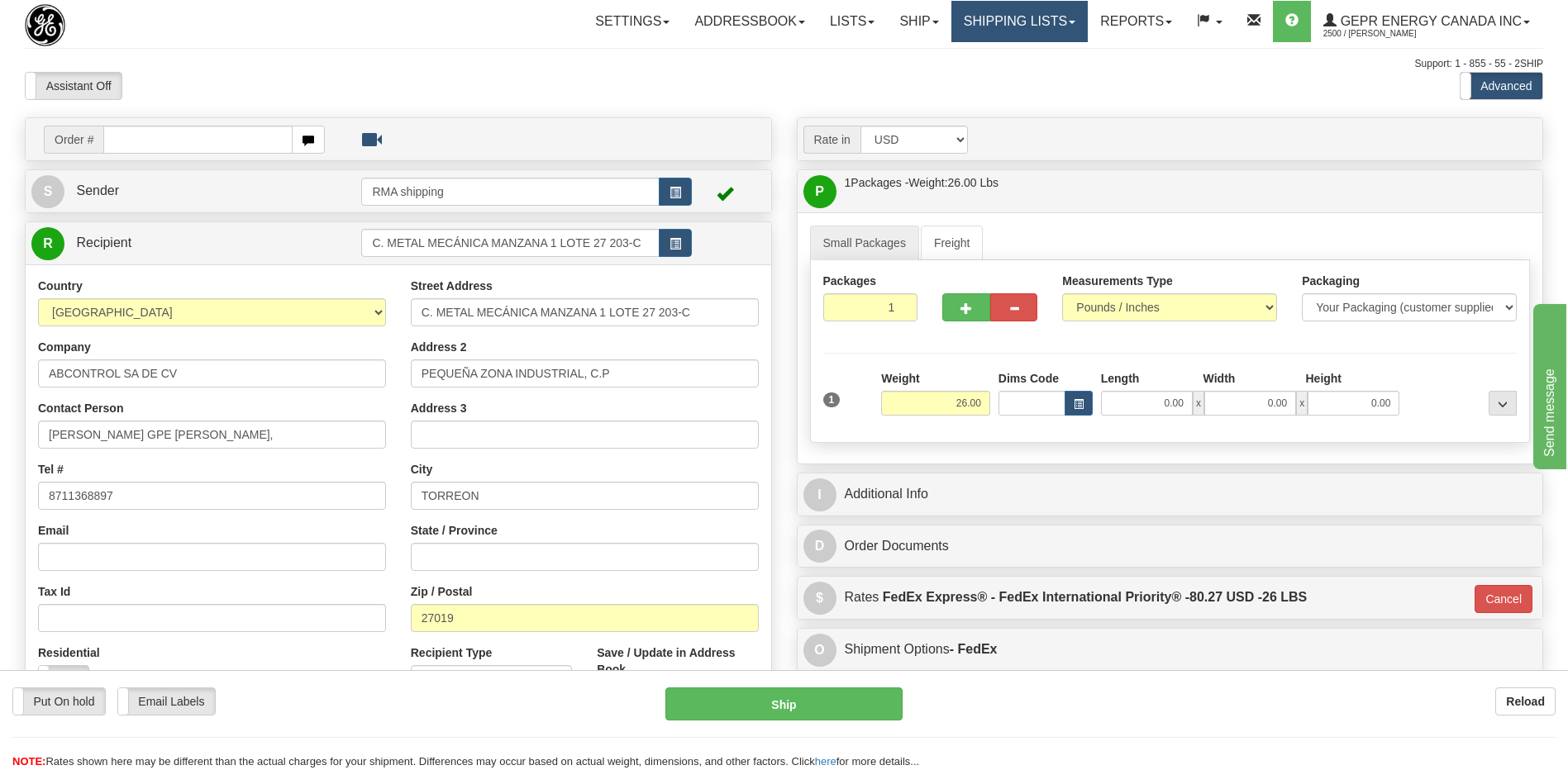
click at [997, 24] on link "Shipping lists" at bounding box center [1019, 22] width 136 height 42
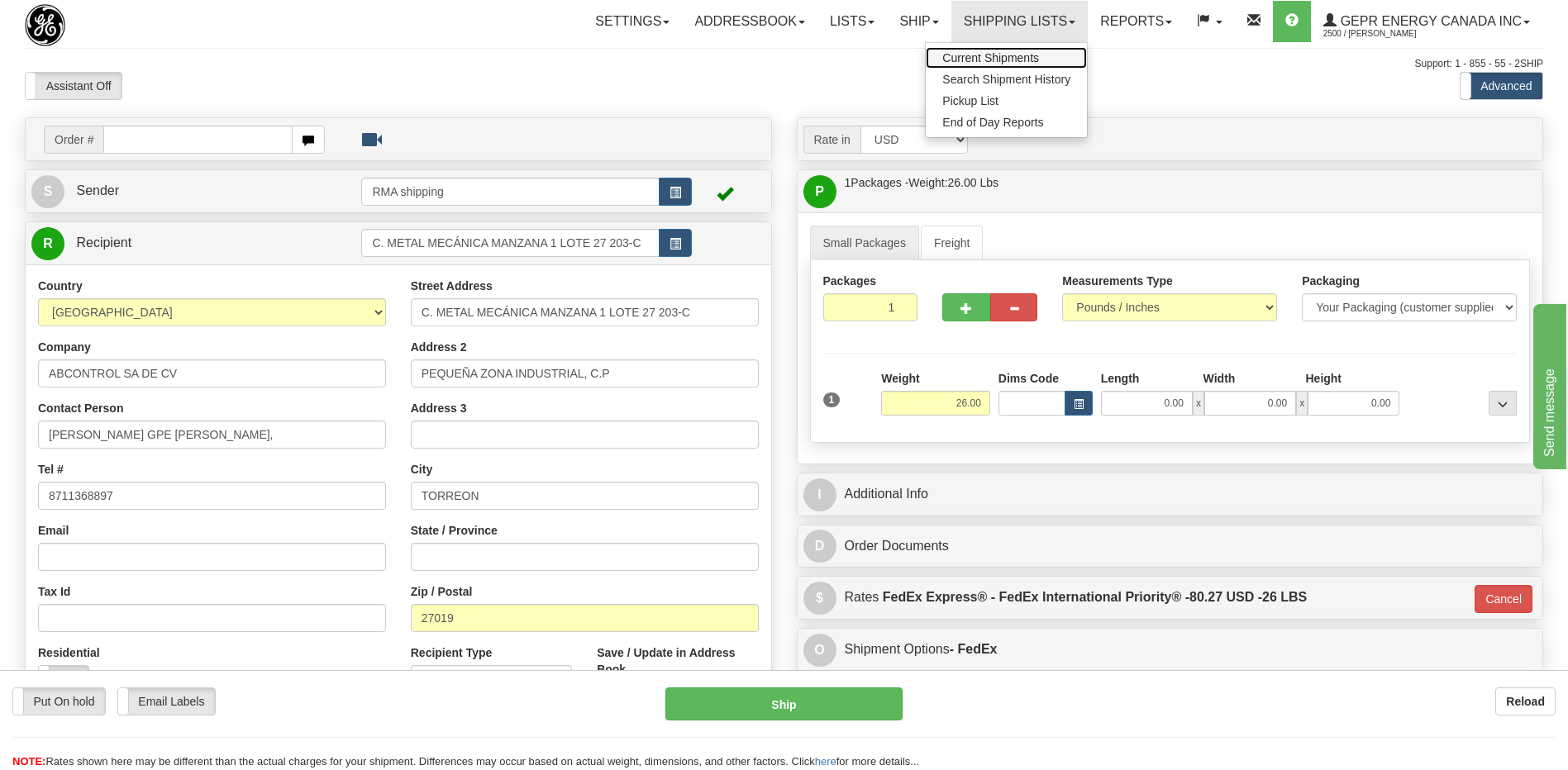
click at [942, 59] on span "Current Shipments" at bounding box center [990, 58] width 97 height 14
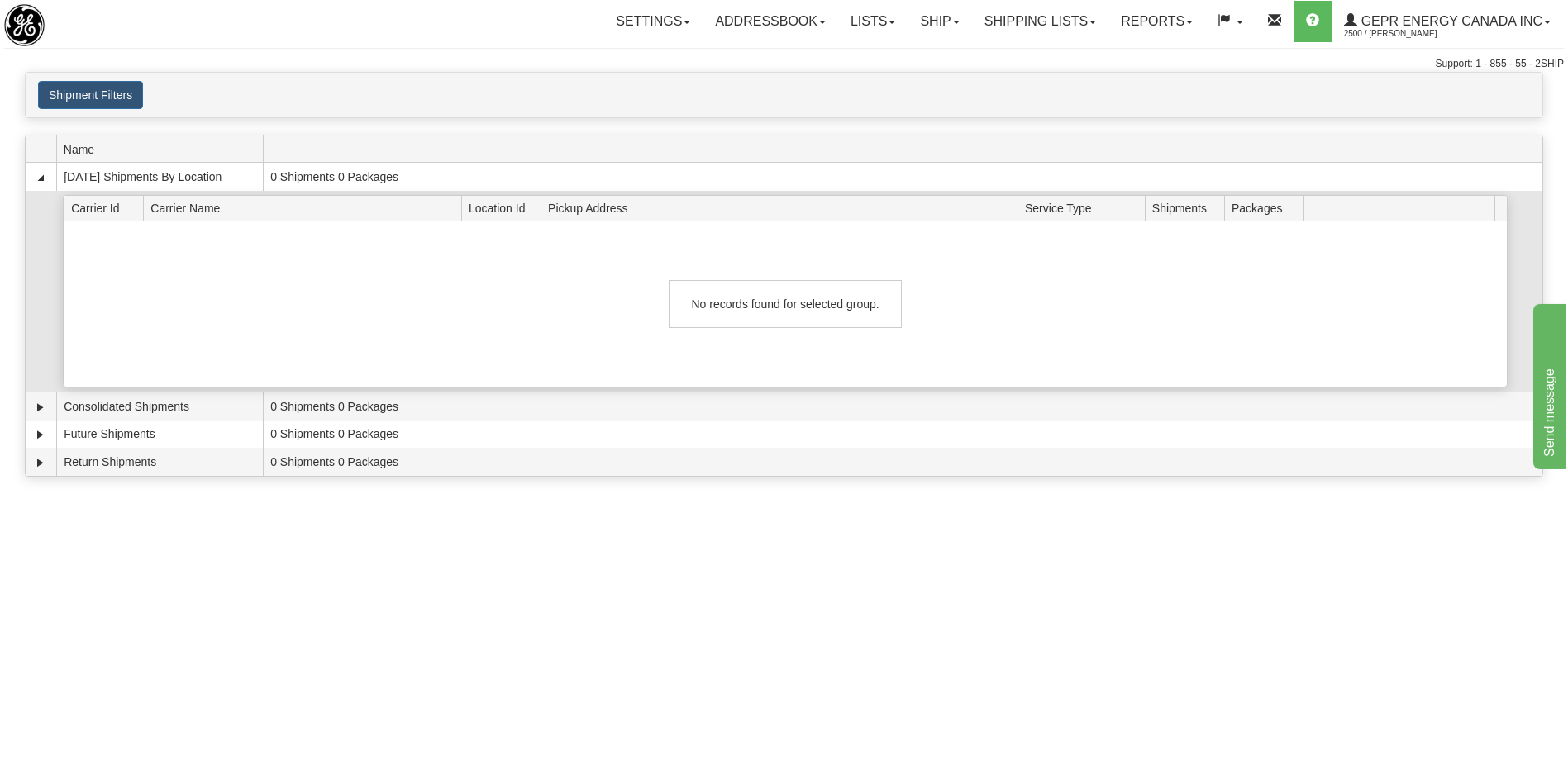
click at [597, 294] on div "No records found for selected group." at bounding box center [785, 303] width 1443 height 165
